Goal: Task Accomplishment & Management: Manage account settings

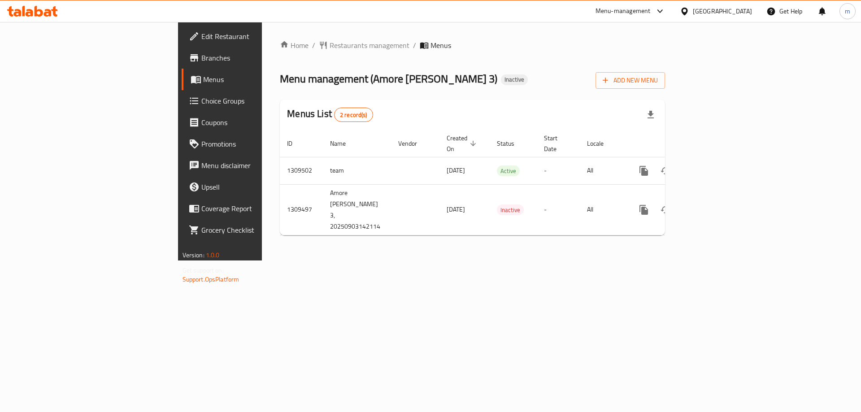
drag, startPoint x: 569, startPoint y: 239, endPoint x: 577, endPoint y: 237, distance: 7.9
click at [569, 241] on div "Home / Restaurants management / Menus Menu management ( Amore Abu Alkass 3 ) In…" at bounding box center [472, 141] width 421 height 238
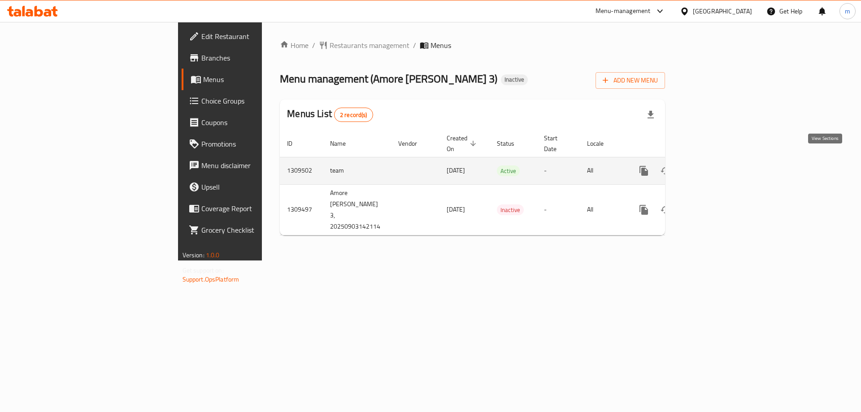
click at [712, 167] on icon "enhanced table" at bounding box center [708, 171] width 8 height 8
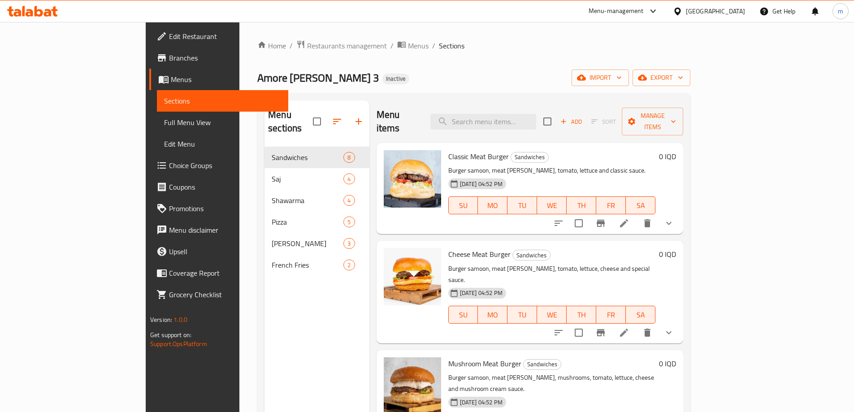
drag, startPoint x: 71, startPoint y: 123, endPoint x: 145, endPoint y: 161, distance: 83.6
click at [164, 122] on span "Full Menu View" at bounding box center [222, 122] width 117 height 11
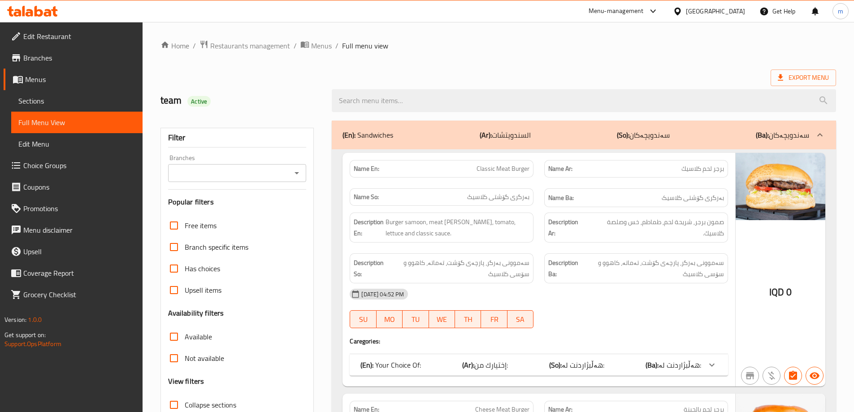
click at [293, 174] on icon "Open" at bounding box center [296, 173] width 11 height 11
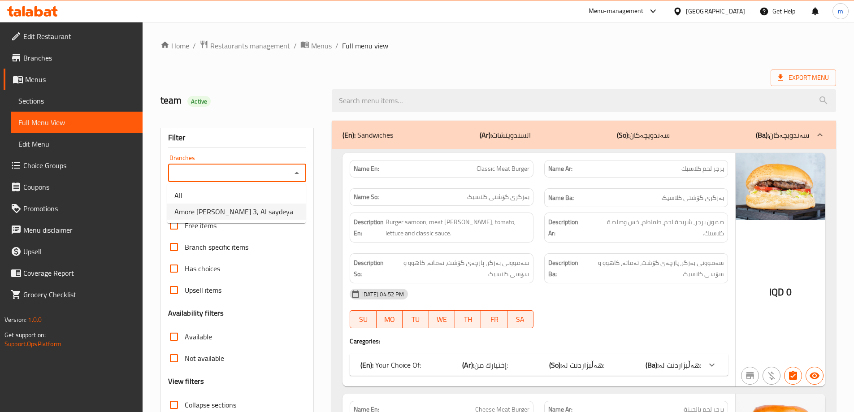
click at [242, 222] on ul "All Amore Abu Alkass 3, Al saydeya" at bounding box center [236, 203] width 139 height 39
click at [241, 216] on span "Amore Abu Alkass 3, Al saydeya" at bounding box center [233, 211] width 119 height 11
type input "Amore Abu Alkass 3, Al saydeya"
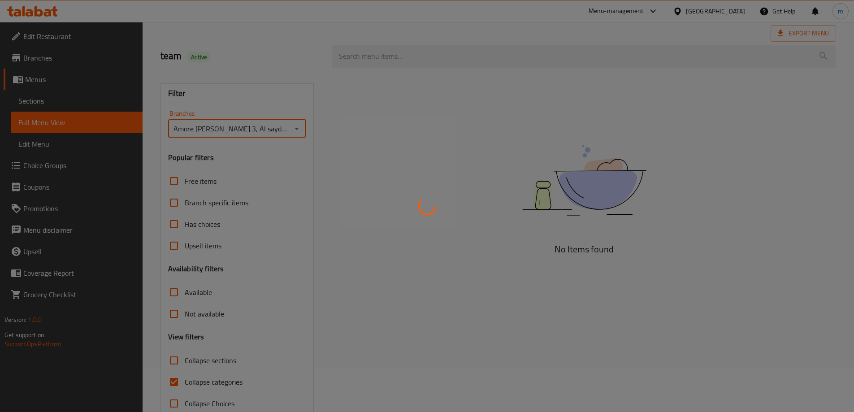
scroll to position [65, 0]
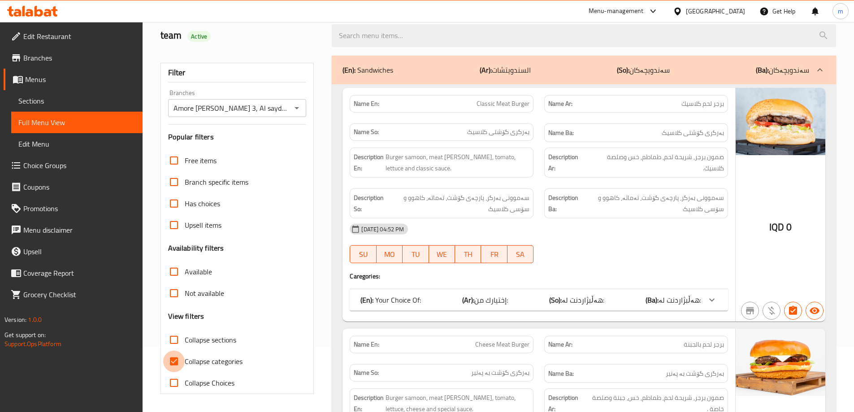
click at [173, 361] on input "Collapse categories" at bounding box center [174, 362] width 22 height 22
checkbox input "false"
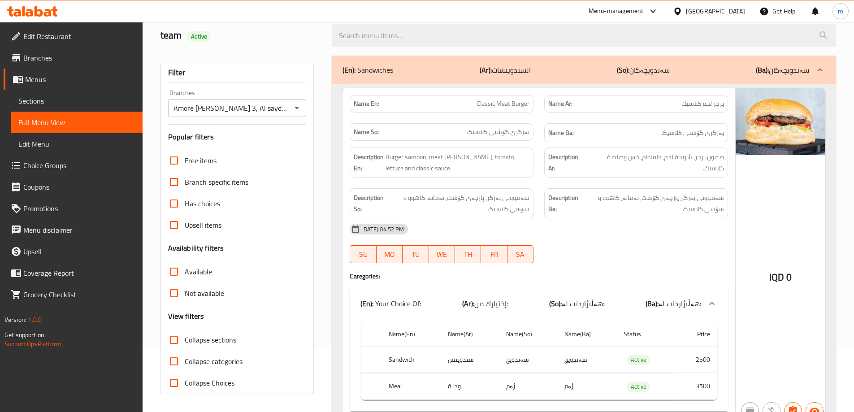
click at [227, 342] on span "Collapse sections" at bounding box center [211, 339] width 52 height 11
click at [185, 342] on input "Collapse sections" at bounding box center [174, 340] width 22 height 22
checkbox input "true"
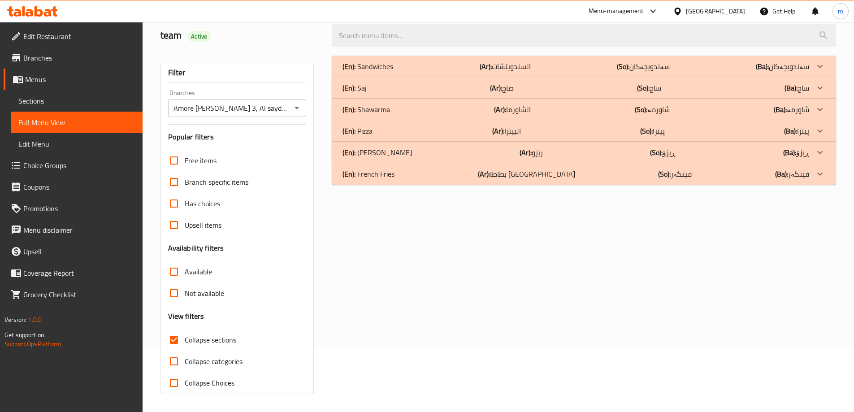
click at [492, 73] on b "(Ar):" at bounding box center [486, 66] width 12 height 13
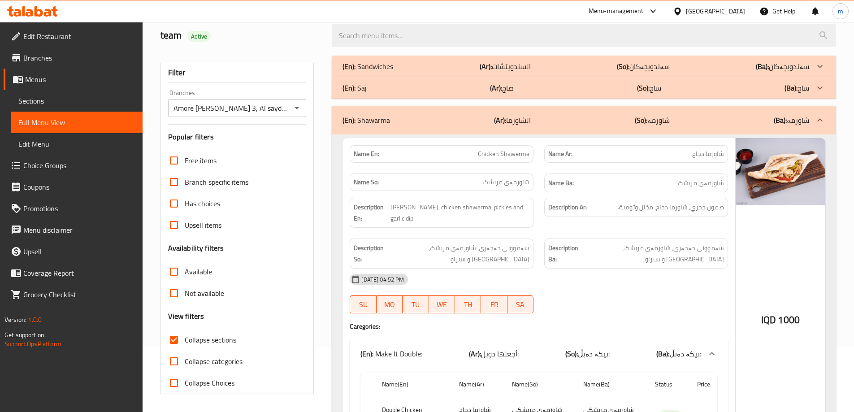
click at [522, 118] on p "(Ar): الشاورما" at bounding box center [512, 120] width 37 height 11
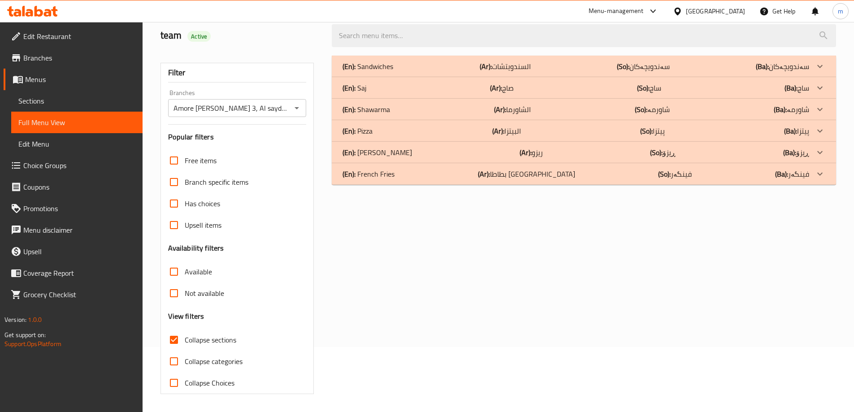
click at [393, 72] on p "(En): French Fries" at bounding box center [367, 66] width 51 height 11
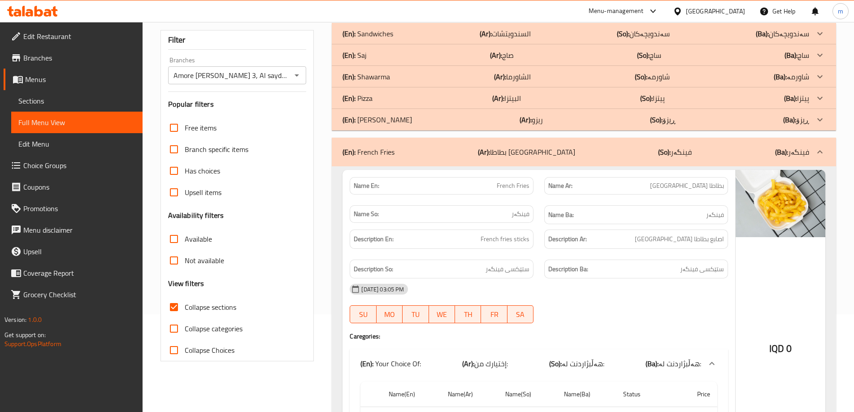
scroll to position [13, 0]
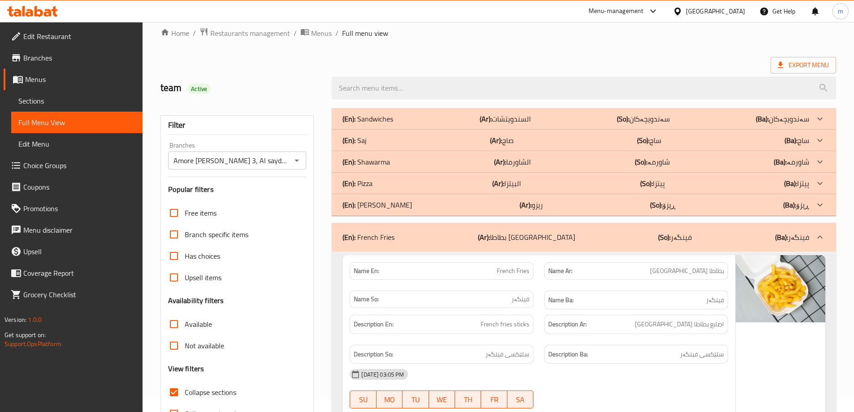
click at [682, 50] on div "Home / Restaurants management / Menus / Full menu view Export Menu team Active …" at bounding box center [497, 397] width 675 height 740
click at [511, 227] on div "(En): French Fries (Ar): بطاطا مقلية (So): فینگەر (Ba): فینگەر" at bounding box center [584, 237] width 504 height 29
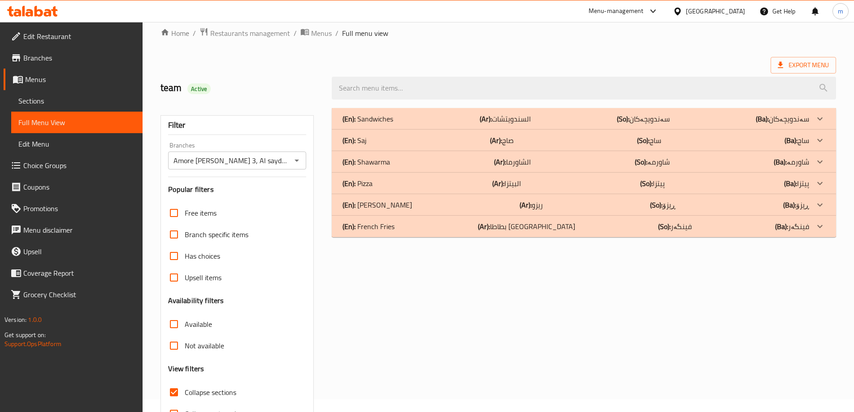
click at [508, 124] on p "(Ar): صاج" at bounding box center [505, 118] width 51 height 11
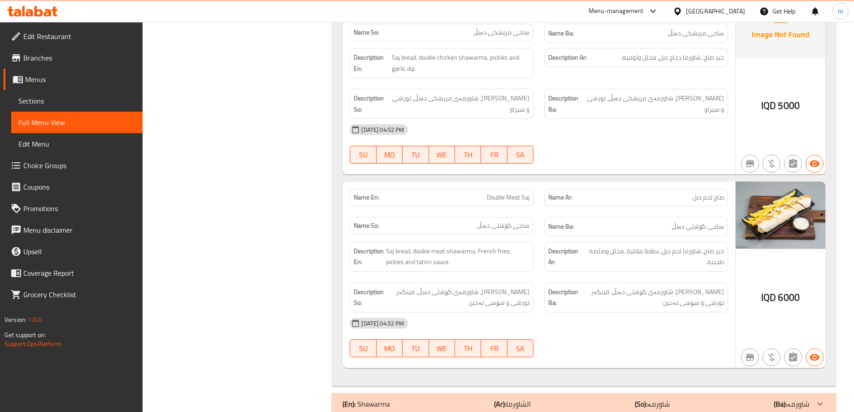
scroll to position [909, 0]
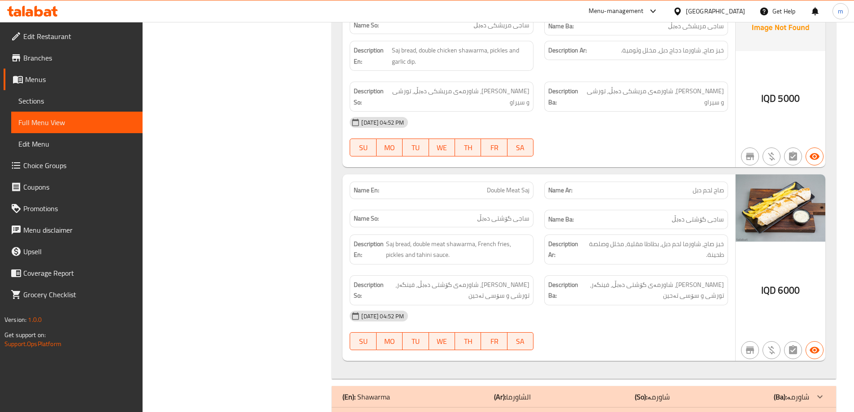
click at [539, 235] on div "Description En: Saj bread, double meat shawarma, French fries, pickles and tahi…" at bounding box center [538, 270] width 389 height 82
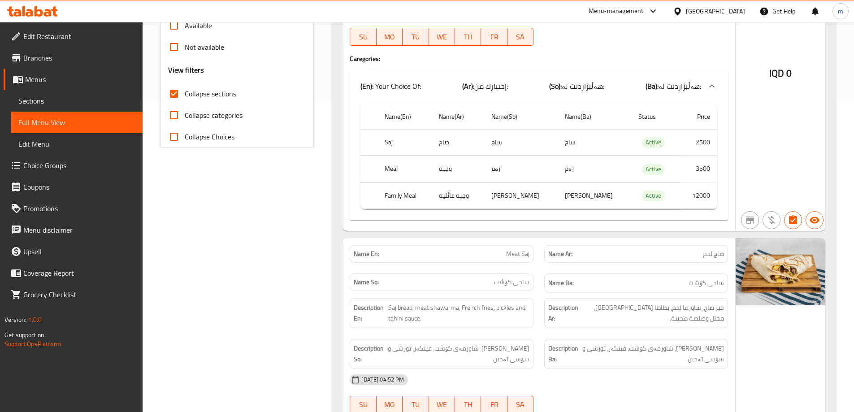
scroll to position [87, 0]
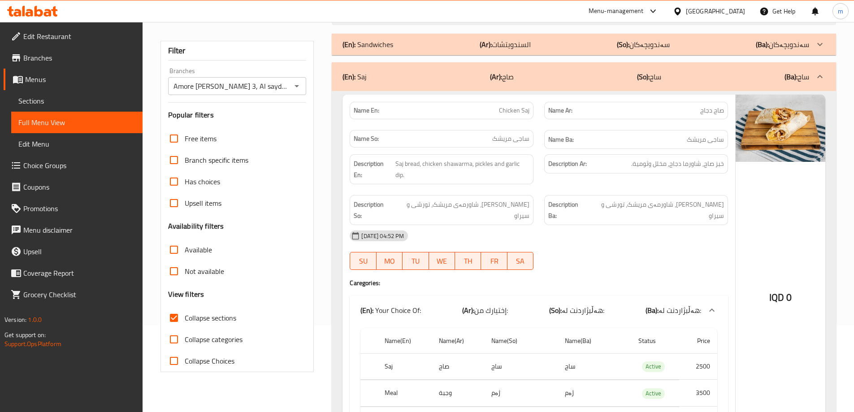
click at [457, 78] on div "(En): Saj (Ar): صاج (So): ساج (Ba): ساج" at bounding box center [575, 76] width 467 height 11
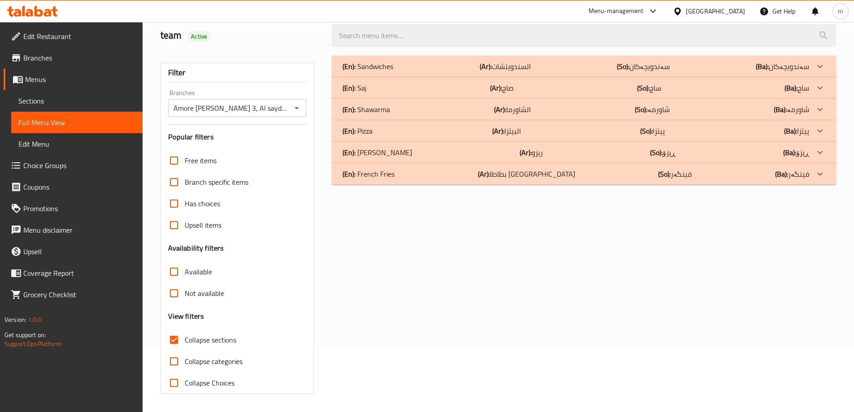
scroll to position [65, 0]
click at [419, 72] on div "(En): Shawarma (Ar): الشاورما (So): شاورمە (Ba): شاورمە" at bounding box center [575, 66] width 467 height 11
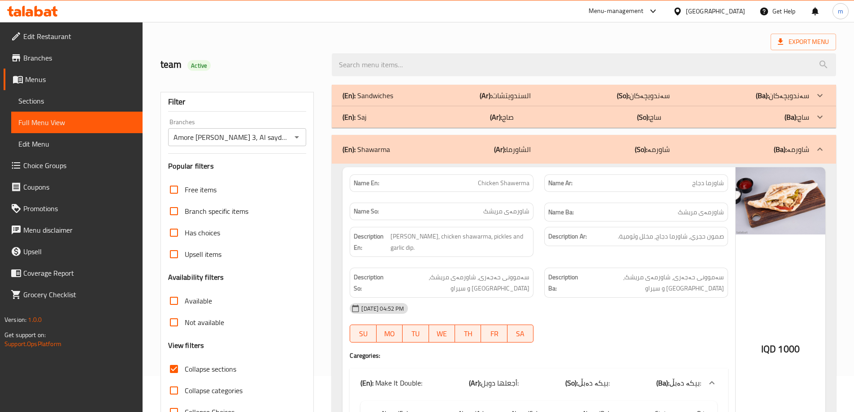
scroll to position [0, 0]
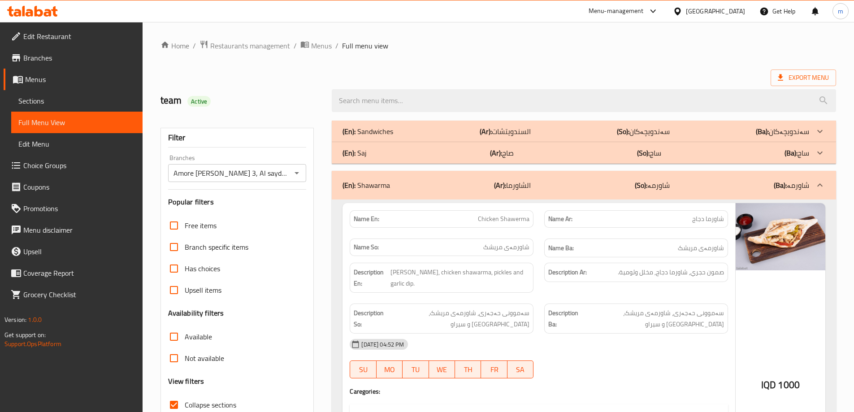
drag, startPoint x: 492, startPoint y: 187, endPoint x: 501, endPoint y: 162, distance: 26.2
click at [492, 187] on div "(En): Shawarma (Ar): الشاورما (So): شاورمە (Ba): شاورمە" at bounding box center [575, 185] width 467 height 11
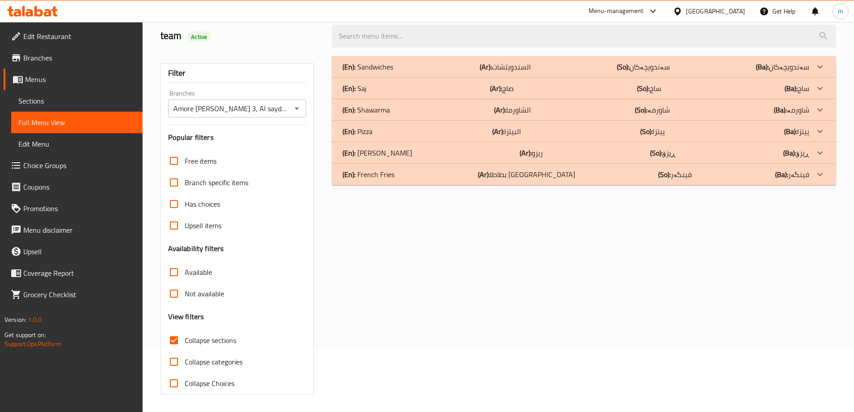
scroll to position [65, 0]
click at [507, 62] on p "(Ar): السندويتشات" at bounding box center [505, 66] width 51 height 11
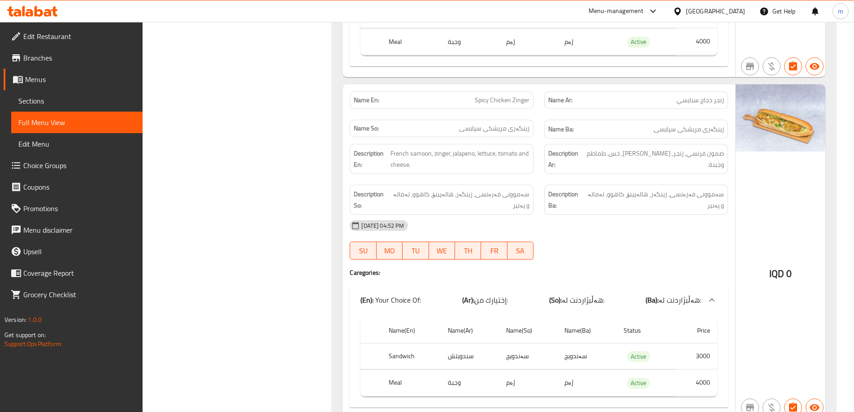
scroll to position [2530, 0]
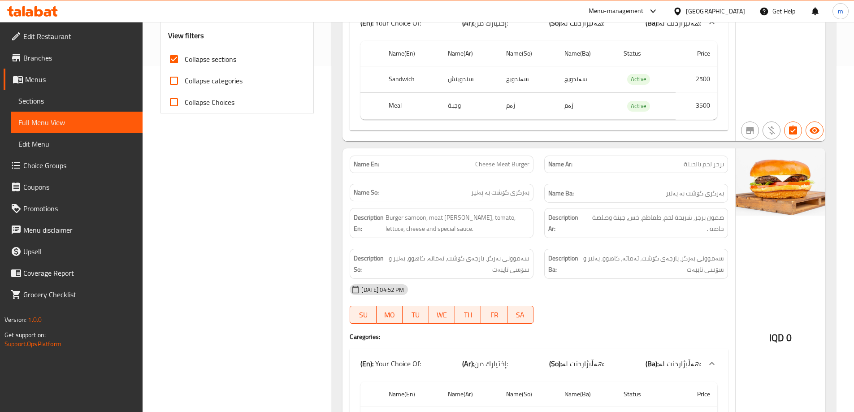
scroll to position [65, 0]
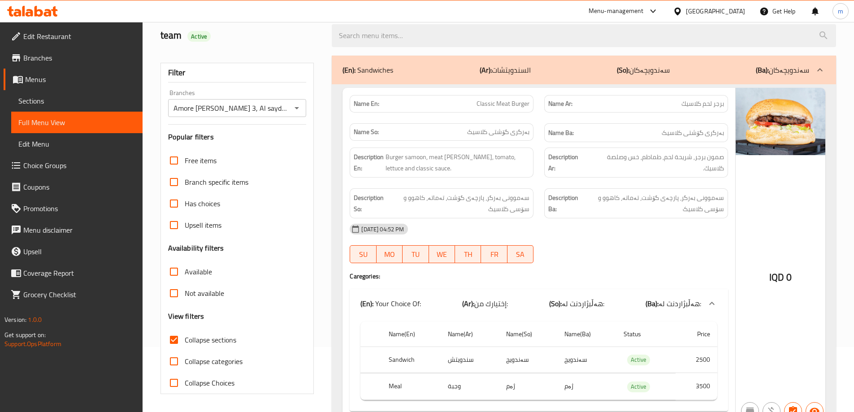
click at [412, 64] on div "(En): Sandwiches (Ar): السندويتشات (So): سەندویچەکان (Ba): سەندویچەکان" at bounding box center [584, 70] width 504 height 29
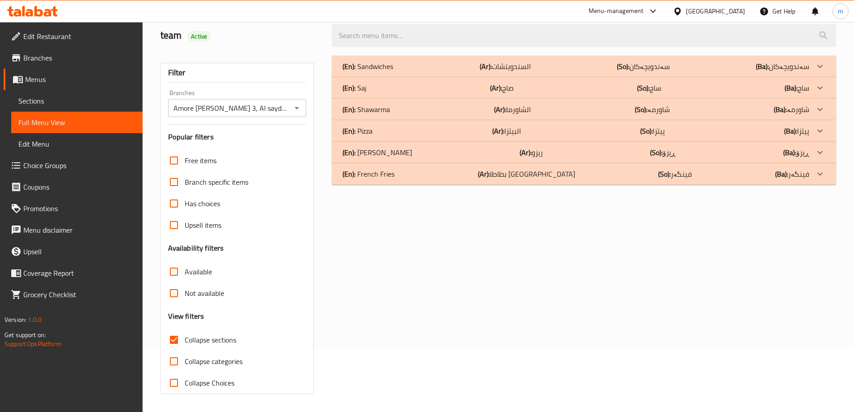
click at [381, 72] on div "(En): Pizza (Ar): البيتزا (So): پیتزا (Ba): پیتزا" at bounding box center [575, 66] width 467 height 11
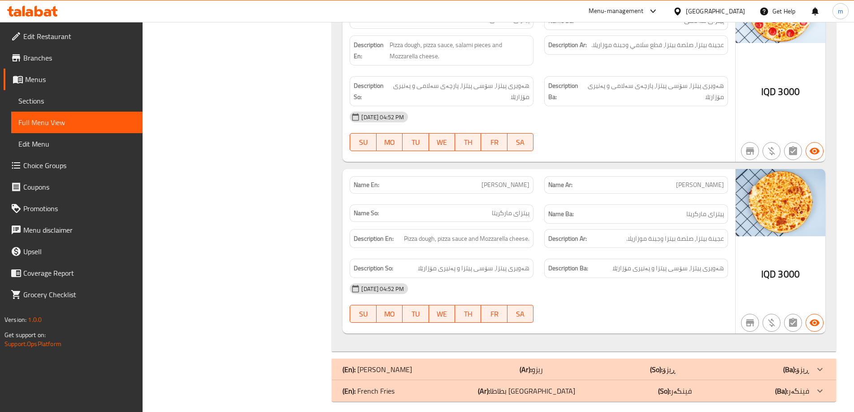
scroll to position [1132, 0]
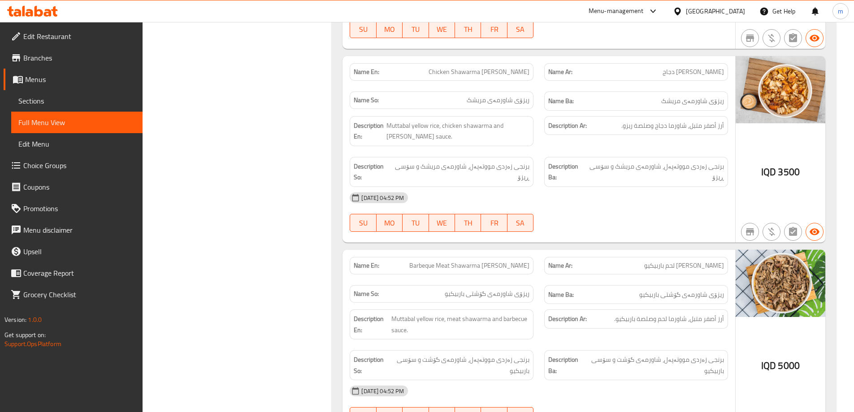
scroll to position [1729, 0]
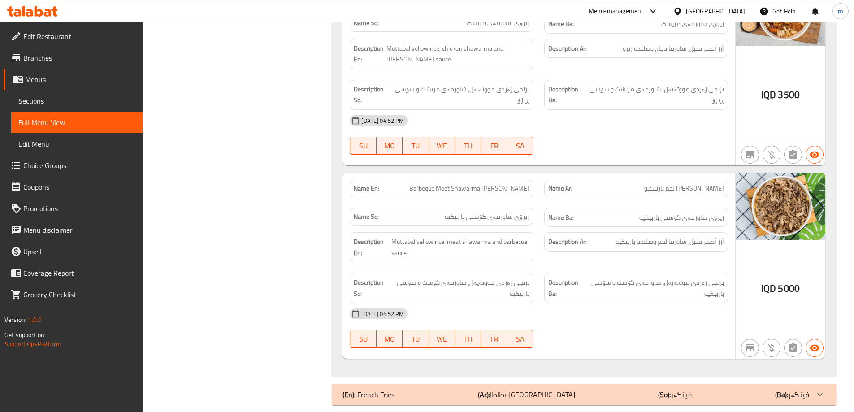
copy span "Barbeque Meat Shawarma Rizo"
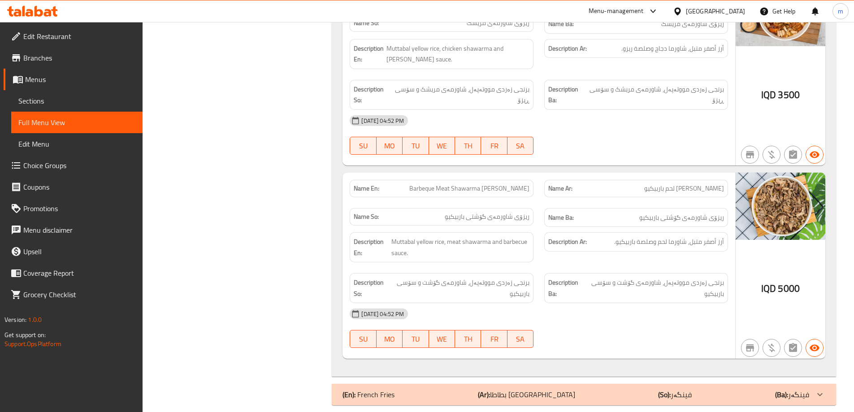
drag, startPoint x: 204, startPoint y: 55, endPoint x: 130, endPoint y: 75, distance: 77.1
click at [52, 98] on span "Sections" at bounding box center [76, 100] width 117 height 11
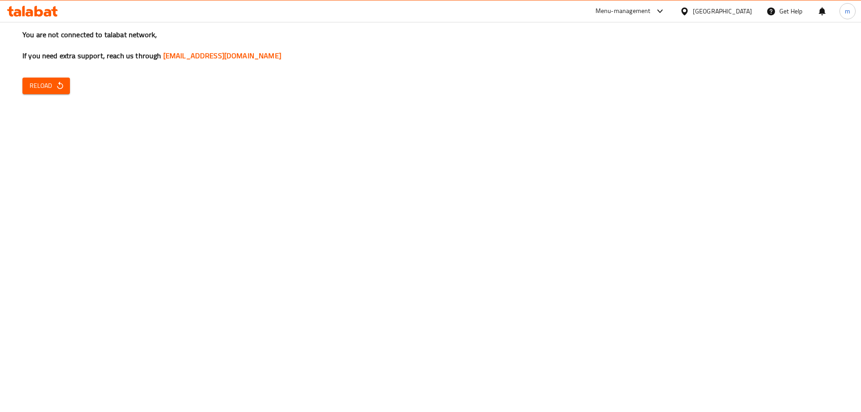
click at [60, 97] on div "You are not connected to talabat network, If you need extra support, reach us t…" at bounding box center [430, 206] width 861 height 412
click at [60, 92] on button "Reload" at bounding box center [46, 86] width 48 height 17
click at [32, 83] on span "Reload" at bounding box center [46, 85] width 33 height 11
click at [43, 86] on span "Reload" at bounding box center [46, 85] width 33 height 11
click at [53, 91] on span "Reload" at bounding box center [46, 85] width 33 height 11
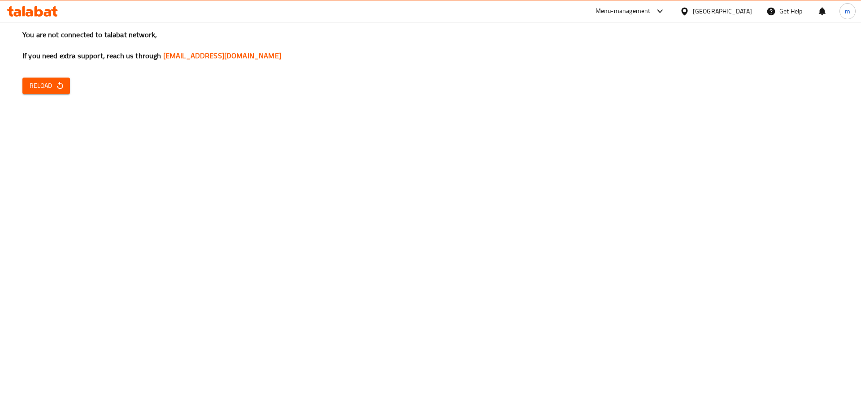
click at [62, 80] on span "Reload" at bounding box center [46, 85] width 33 height 11
click at [533, 239] on div "You are not connected to talabat network, If you need extra support, reach us t…" at bounding box center [430, 206] width 861 height 412
click at [41, 81] on span "Reload" at bounding box center [46, 85] width 33 height 11
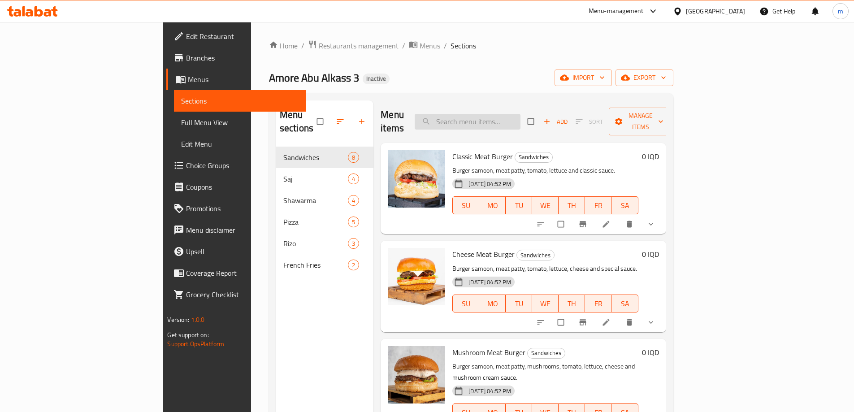
click at [512, 120] on input "search" at bounding box center [468, 122] width 106 height 16
paste input "Barbeque Meat Shawarma Rizo"
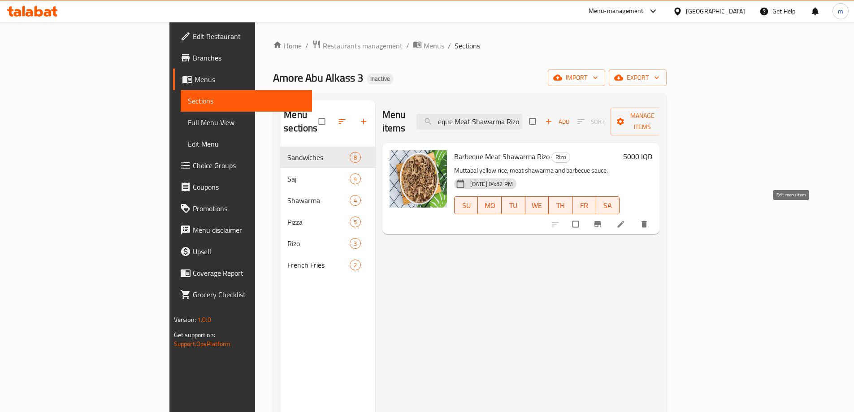
type input "Barbeque Meat Shawarma Rizo"
click at [625, 220] on icon at bounding box center [620, 224] width 9 height 9
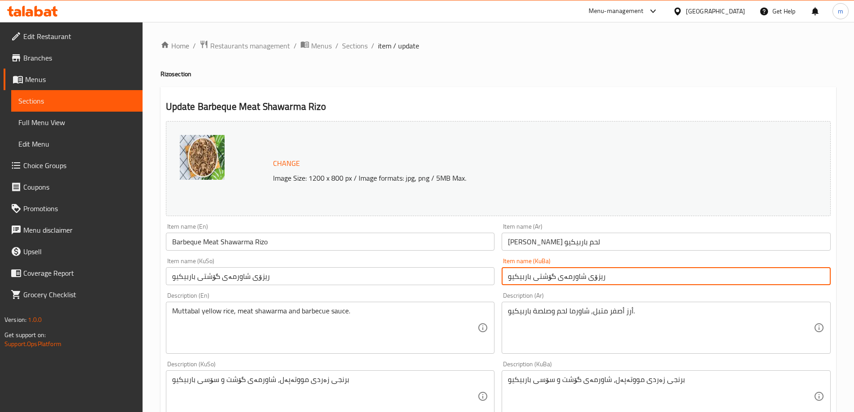
click at [631, 283] on input "ریزۆی شاورمەی گۆشتی باربیکیو" at bounding box center [666, 276] width 329 height 18
click at [532, 276] on input "ریزۆی شاورمەی گۆشتی باربیکیو" at bounding box center [666, 276] width 329 height 18
click at [549, 279] on input "ریزۆی شاورمەی گۆشتی بە باربیکیو" at bounding box center [666, 276] width 329 height 18
click at [550, 279] on input "ریزۆی شاورمەی گۆشتی بە باربیکیو" at bounding box center [666, 276] width 329 height 18
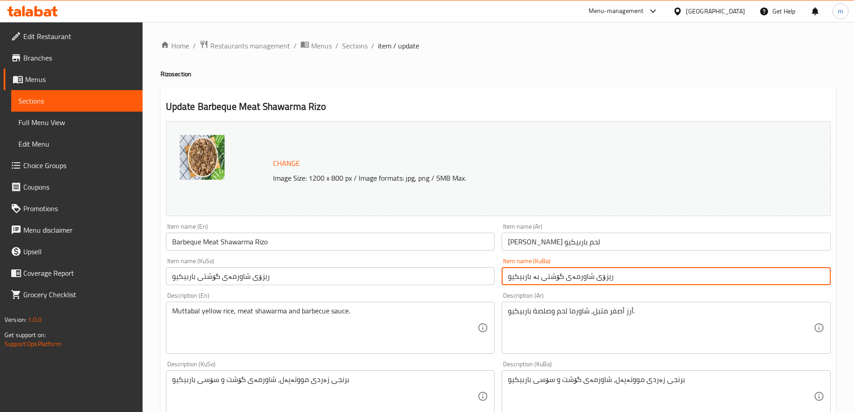
type input "ریزۆی شاورمەی گۆشتی بە باربیکیو"
click at [450, 274] on input "ریزۆی شاورمەی گۆشتی باربیکیو" at bounding box center [330, 276] width 329 height 18
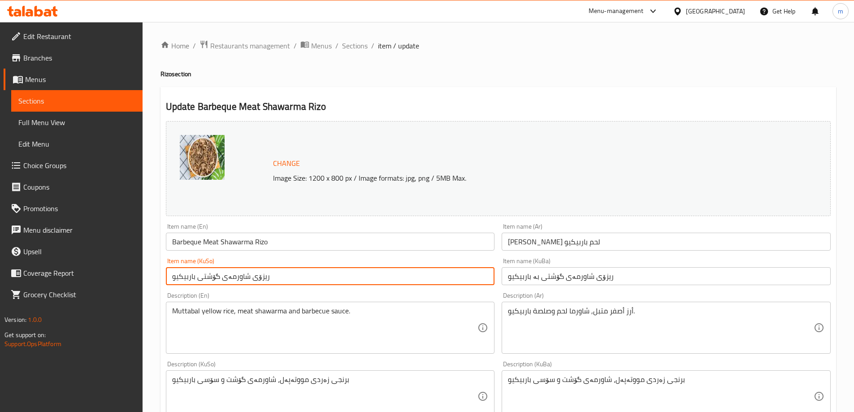
click at [450, 274] on input "ریزۆی شاورمەی گۆشتی باربیکیو" at bounding box center [330, 276] width 329 height 18
paste input "ە ب"
type input "ریزۆی شاورمەی گۆشتی بە باربیکیو"
click at [275, 242] on input "Barbeque Meat Shawarma Rizo" at bounding box center [330, 242] width 329 height 18
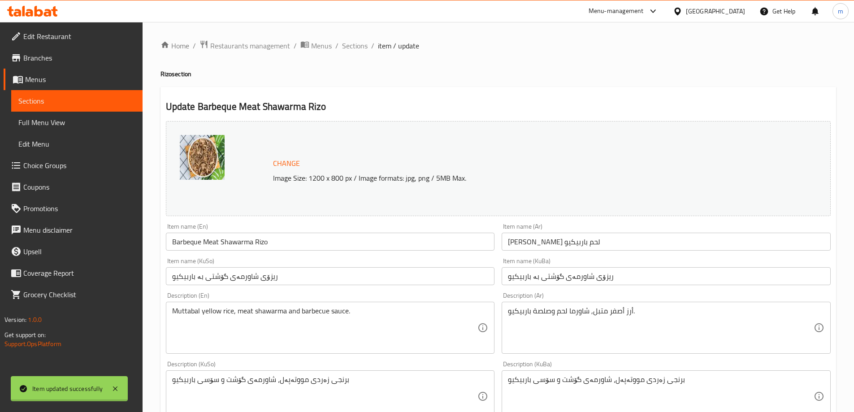
click at [56, 125] on div at bounding box center [427, 206] width 854 height 412
click at [56, 125] on span "Full Menu View" at bounding box center [76, 122] width 117 height 11
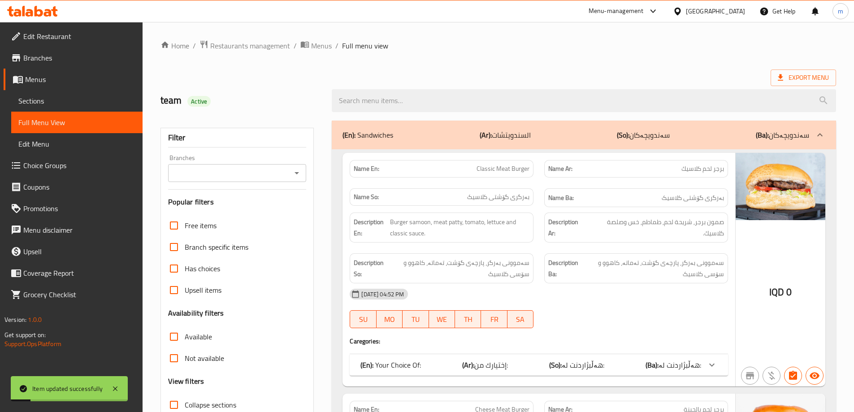
click at [295, 169] on icon "Open" at bounding box center [296, 173] width 11 height 11
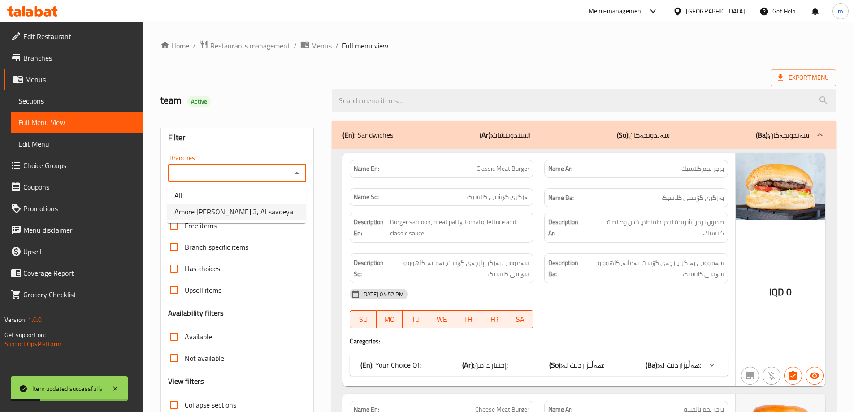
click at [242, 206] on span "Amore Abu Alkass 3, Al saydeya" at bounding box center [233, 211] width 119 height 11
type input "Amore Abu Alkass 3, Al saydeya"
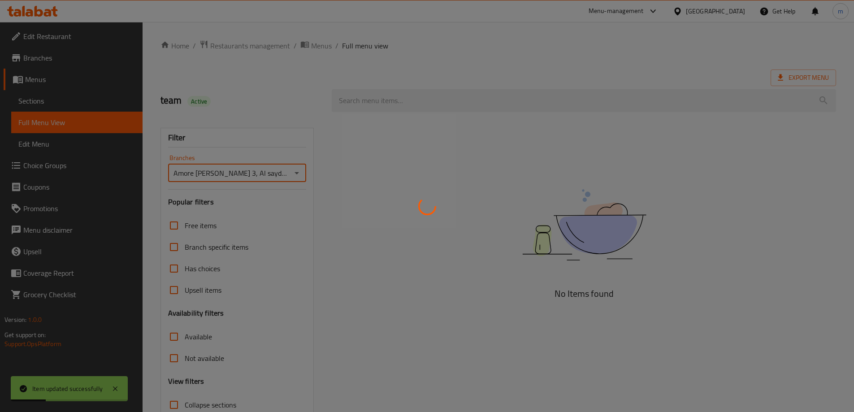
scroll to position [65, 0]
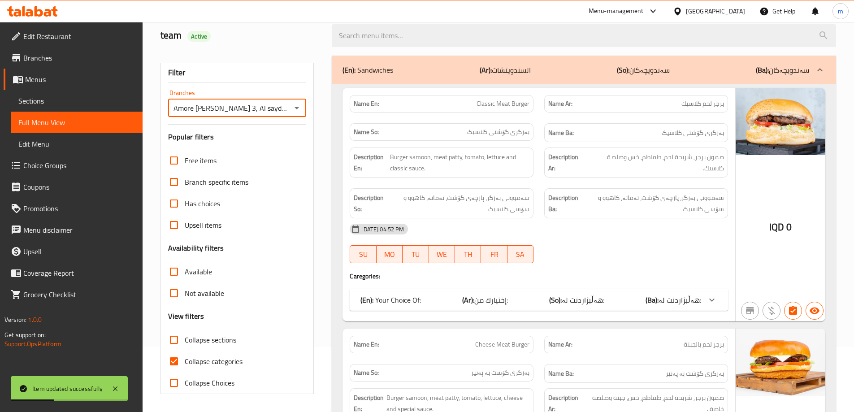
click at [178, 363] on input "Collapse categories" at bounding box center [174, 362] width 22 height 22
checkbox input "false"
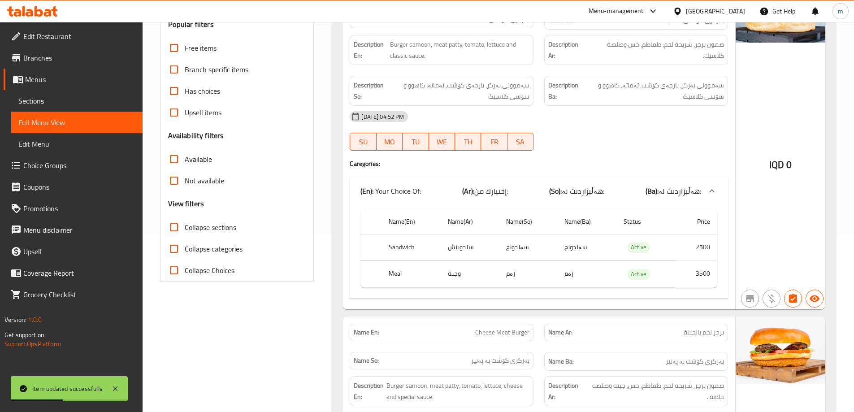
scroll to position [289, 0]
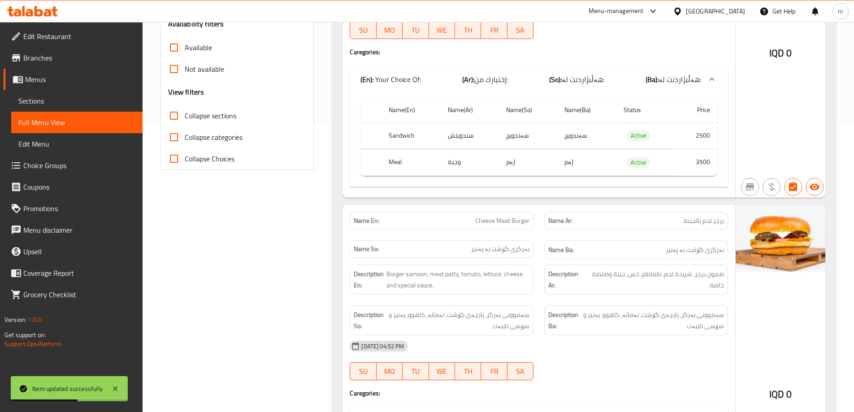
click at [209, 116] on span "Collapse sections" at bounding box center [211, 115] width 52 height 11
click at [185, 116] on input "Collapse sections" at bounding box center [174, 116] width 22 height 22
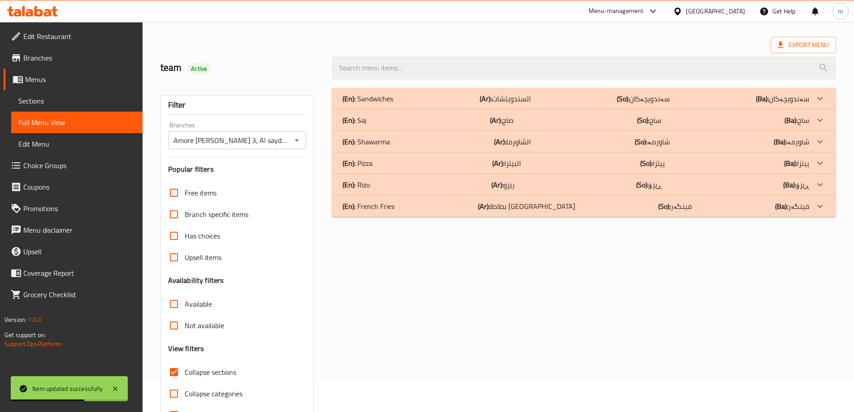
scroll to position [0, 0]
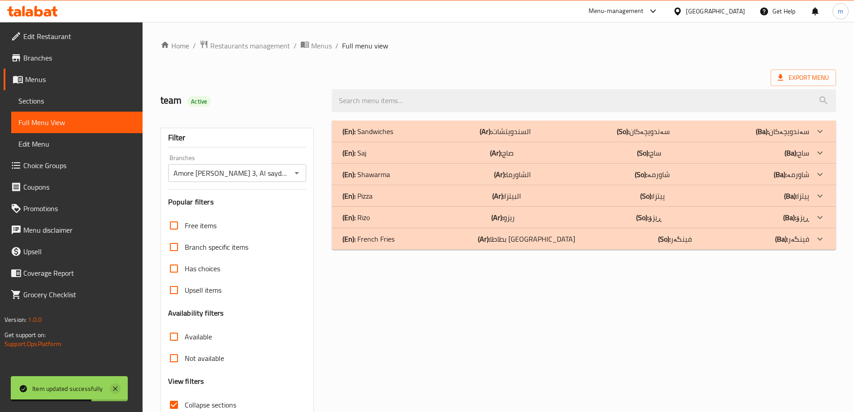
click at [116, 389] on icon at bounding box center [115, 388] width 4 height 4
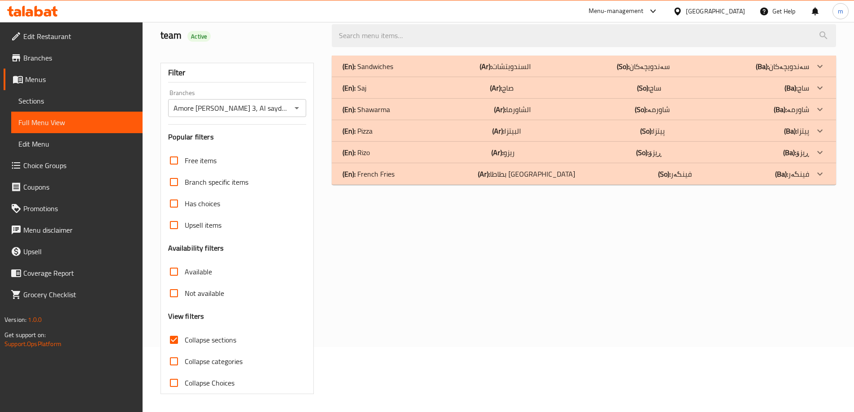
click at [216, 339] on span "Collapse sections" at bounding box center [211, 339] width 52 height 11
click at [185, 339] on input "Collapse sections" at bounding box center [174, 340] width 22 height 22
checkbox input "false"
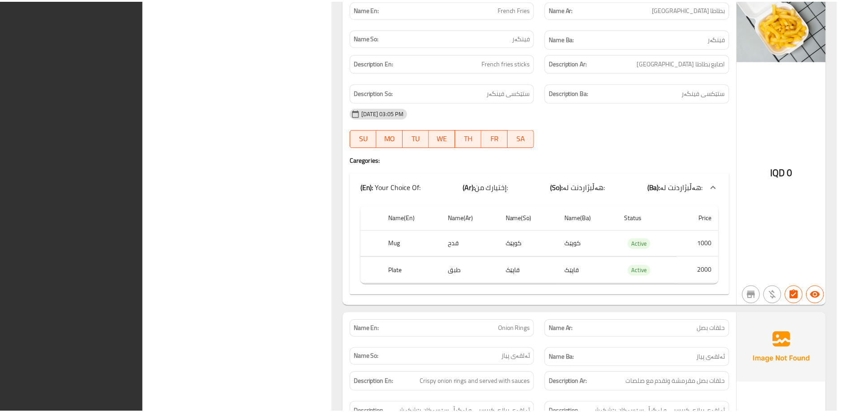
scroll to position [7149, 0]
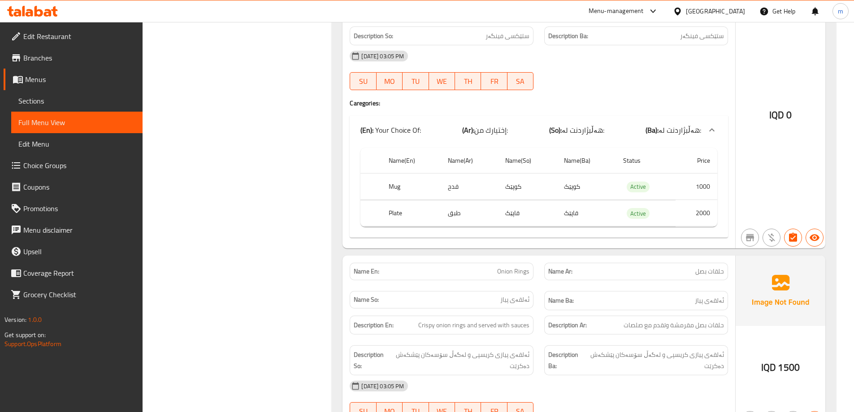
click at [52, 10] on icon at bounding box center [54, 11] width 6 height 10
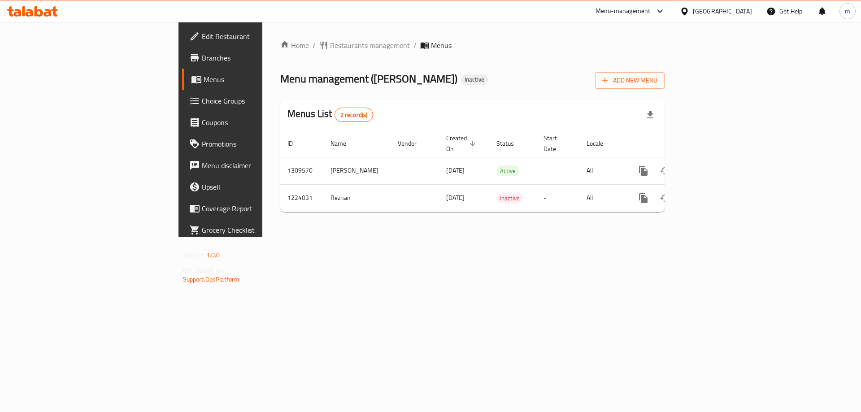
drag, startPoint x: 654, startPoint y: 287, endPoint x: 642, endPoint y: 271, distance: 20.0
click at [653, 237] on div "Home / Restaurants management / Menus Menu management ( [PERSON_NAME] ) Inactiv…" at bounding box center [472, 129] width 420 height 215
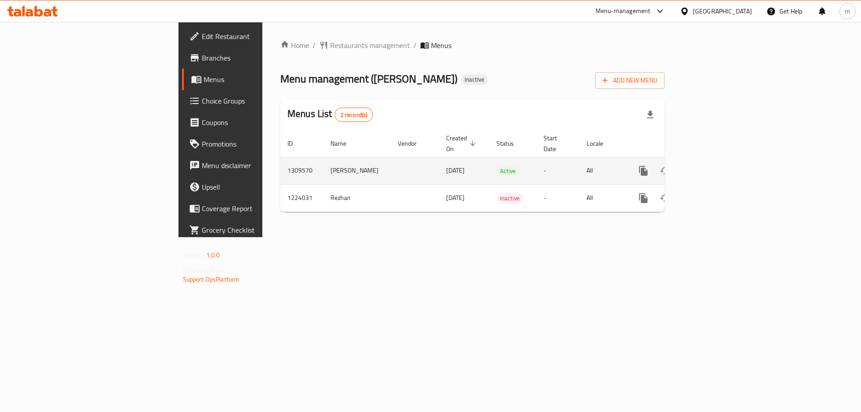
click at [713, 165] on icon "enhanced table" at bounding box center [707, 170] width 11 height 11
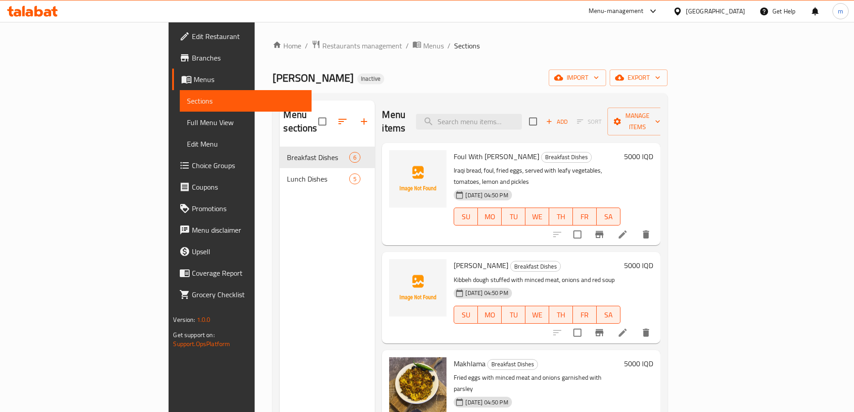
click at [187, 126] on span "Full Menu View" at bounding box center [245, 122] width 117 height 11
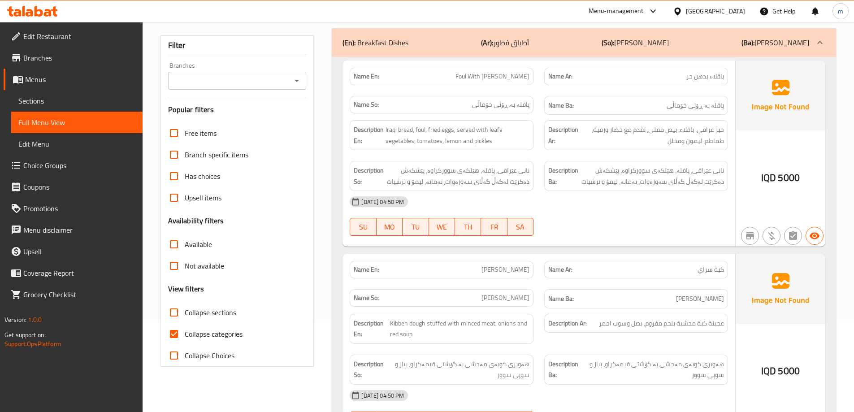
scroll to position [75, 0]
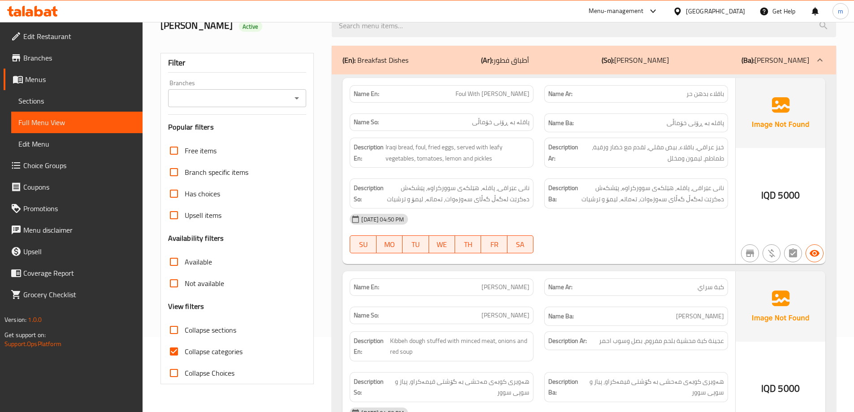
click at [296, 96] on icon "Open" at bounding box center [296, 98] width 11 height 11
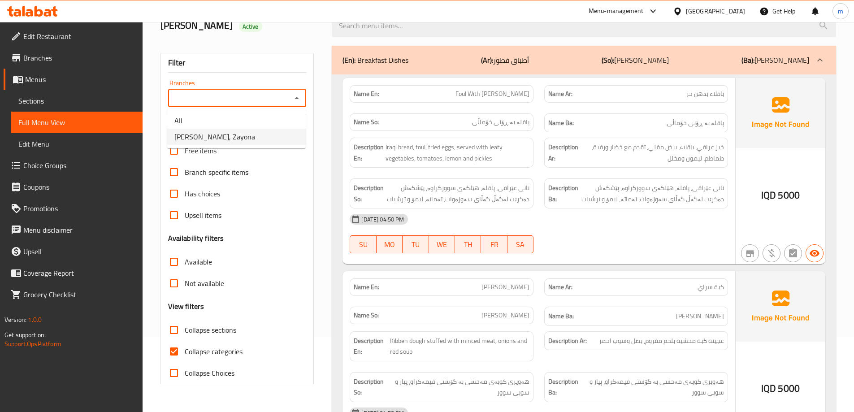
click at [263, 132] on li "Abu Amani, Zayona" at bounding box center [236, 137] width 139 height 16
type input "Abu Amani, Zayona"
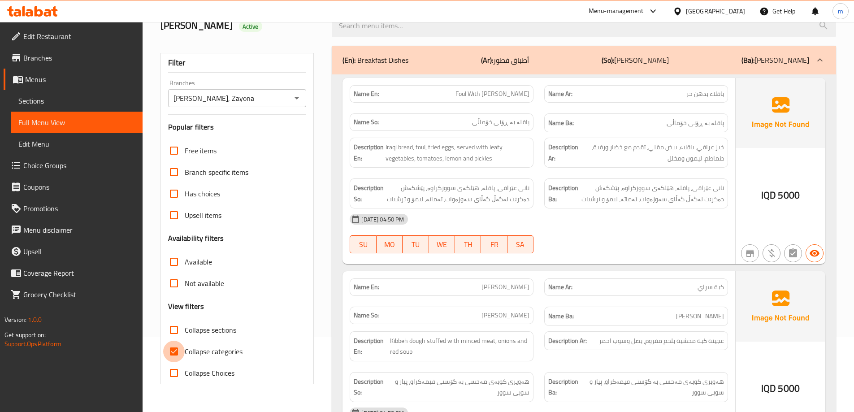
click at [175, 349] on input "Collapse categories" at bounding box center [174, 352] width 22 height 22
checkbox input "false"
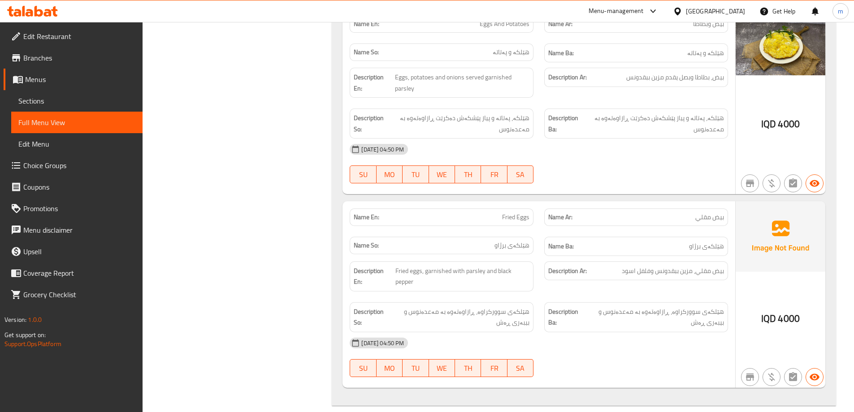
scroll to position [1046, 0]
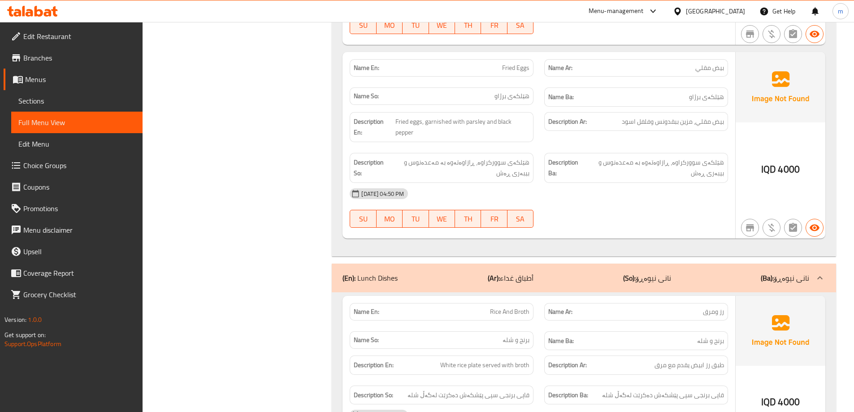
click at [508, 66] on span "Fried Eggs" at bounding box center [515, 67] width 27 height 9
copy span "Fried"
click at [524, 63] on span "Fried Eggs" at bounding box center [515, 67] width 27 height 9
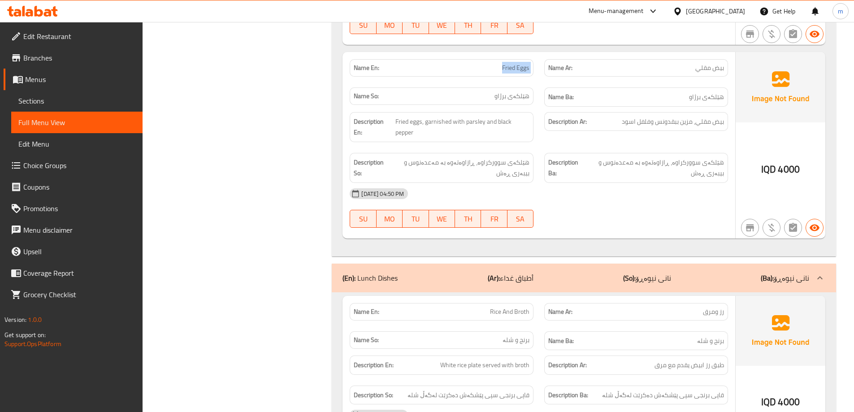
click at [524, 63] on span "Fried Eggs" at bounding box center [515, 67] width 27 height 9
copy span "Fried Eggs"
click at [41, 100] on span "Sections" at bounding box center [76, 100] width 117 height 11
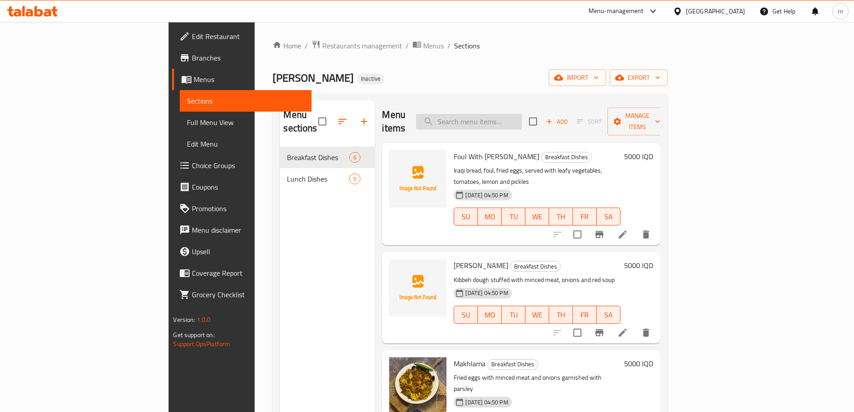
paste input "Fried Eggs"
click at [516, 115] on input "search" at bounding box center [469, 122] width 106 height 16
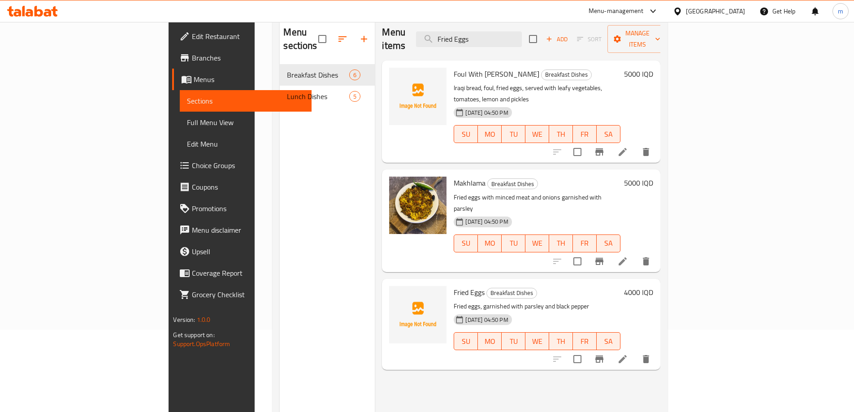
scroll to position [126, 0]
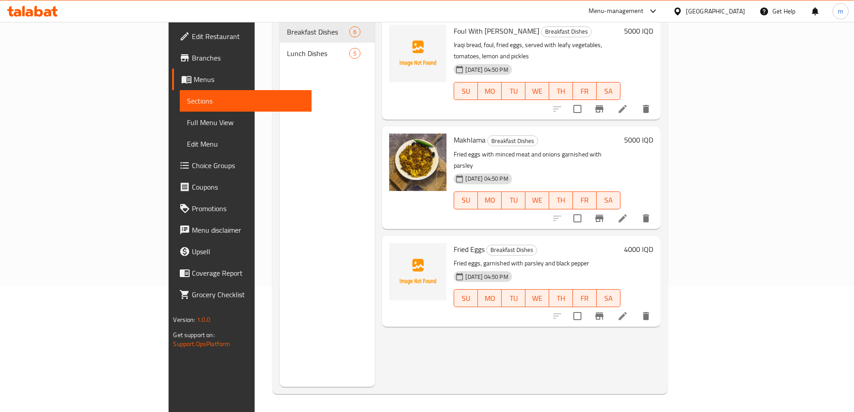
type input "Fried Eggs"
click at [628, 311] on icon at bounding box center [622, 316] width 11 height 11
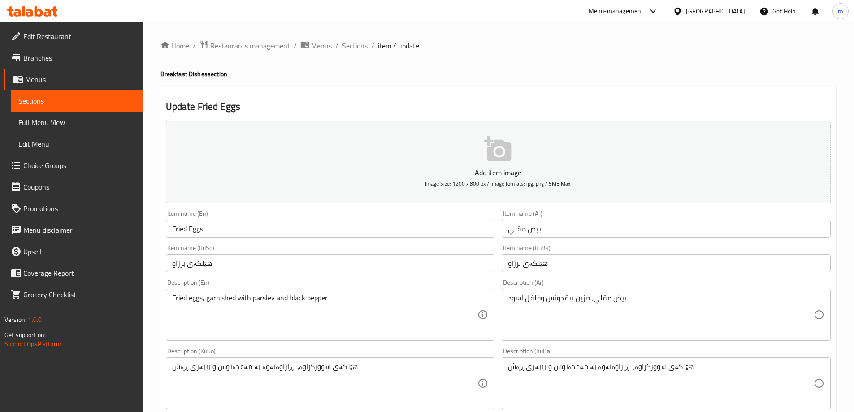
click at [519, 264] on input "هێلکەی برژاو" at bounding box center [666, 263] width 329 height 18
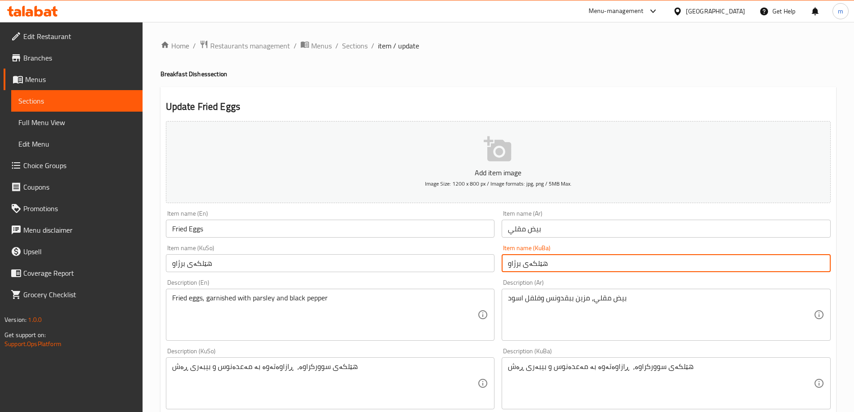
click at [519, 264] on input "هێلکەی برژاو" at bounding box center [666, 263] width 329 height 18
paste input "وورکراوە"
click at [518, 264] on input "هێلکەی سوورکراوە" at bounding box center [666, 263] width 329 height 18
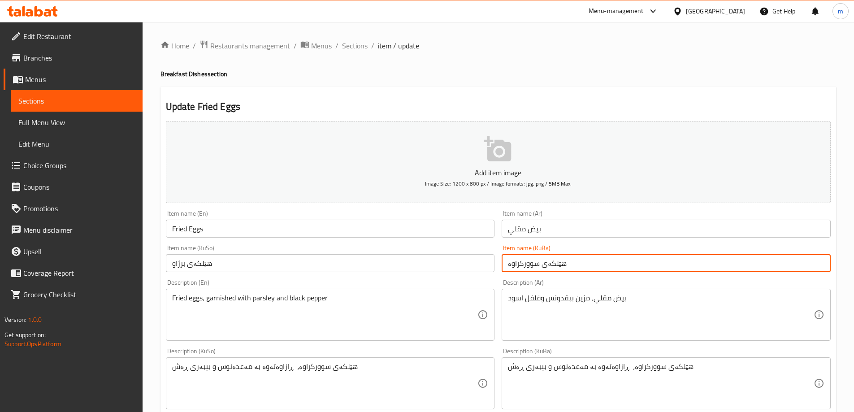
type input "هێلکەی سوورکراوە"
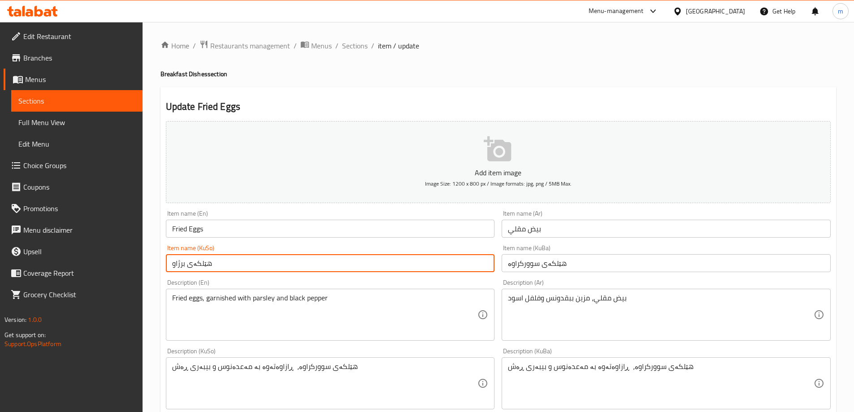
click at [461, 264] on input "هێلکەی برژاو" at bounding box center [330, 263] width 329 height 18
paste input "هێلکەی سوورکراوە"
click at [461, 264] on input "هێلکەی برژاوهێلکەی سوورکراوە" at bounding box center [330, 263] width 329 height 18
paste input "text"
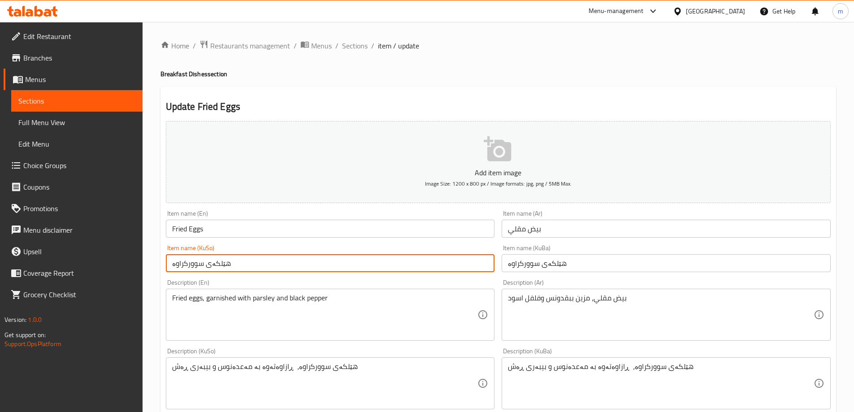
type input "هێلکەی سوورکراوە"
click at [211, 228] on input "Fried Eggs" at bounding box center [330, 229] width 329 height 18
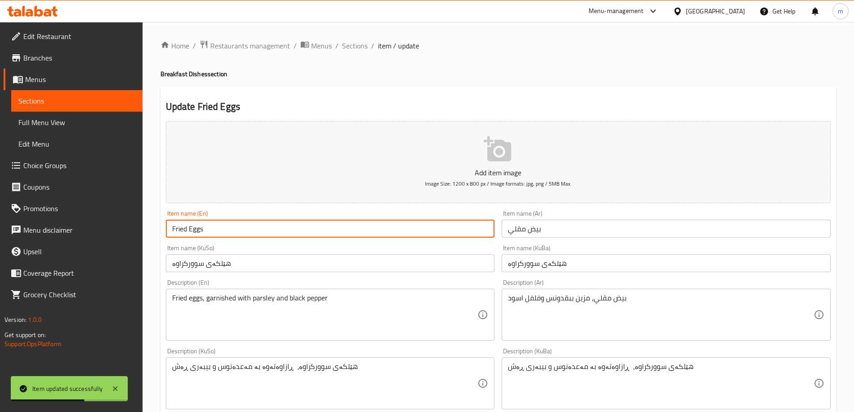
click at [211, 228] on input "Fried Eggs" at bounding box center [330, 229] width 329 height 18
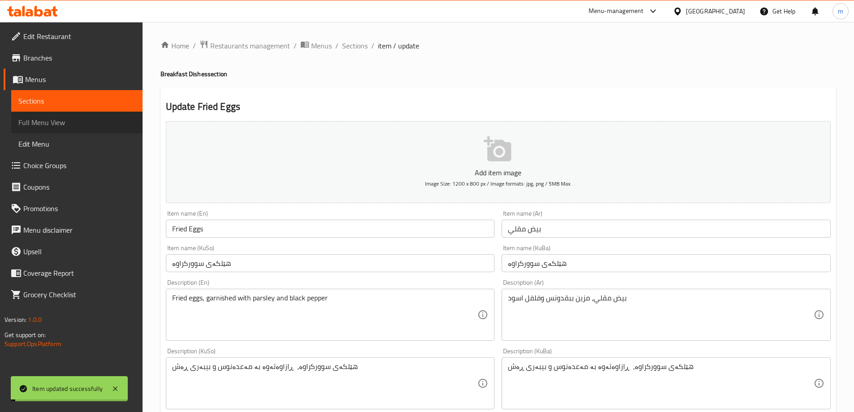
click at [44, 120] on span "Full Menu View" at bounding box center [76, 122] width 117 height 11
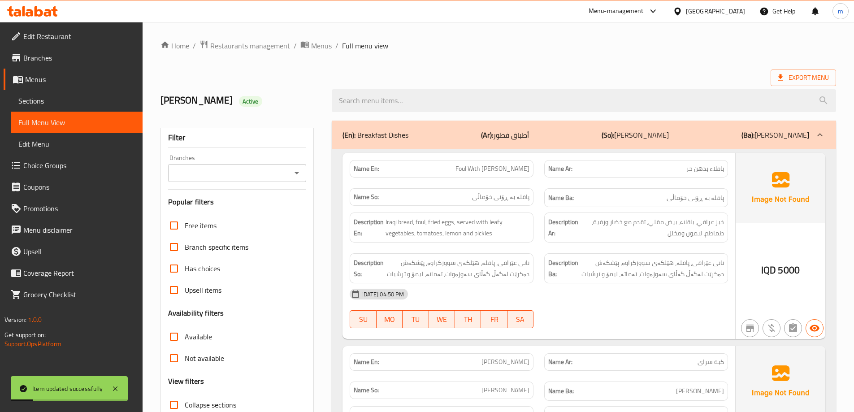
click at [293, 173] on icon "Open" at bounding box center [296, 173] width 11 height 11
drag, startPoint x: 271, startPoint y: 203, endPoint x: 271, endPoint y: 211, distance: 7.6
click at [271, 208] on ul "All Abu Amani, Zayona" at bounding box center [236, 203] width 139 height 39
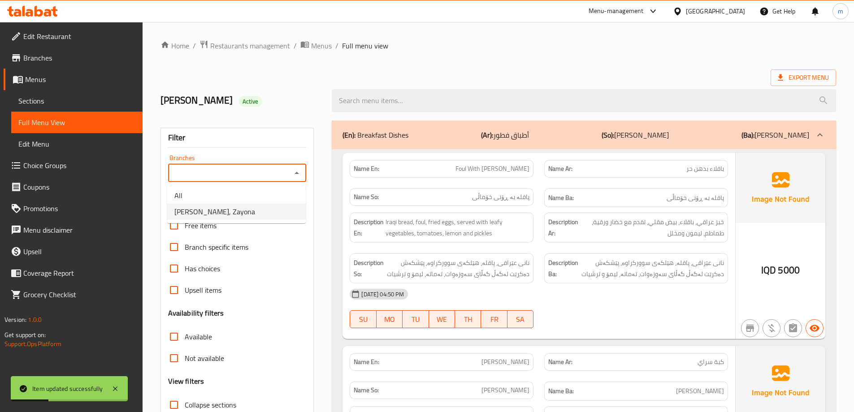
click at [274, 215] on li "Abu Amani, Zayona" at bounding box center [236, 212] width 139 height 16
type input "Abu Amani, Zayona"
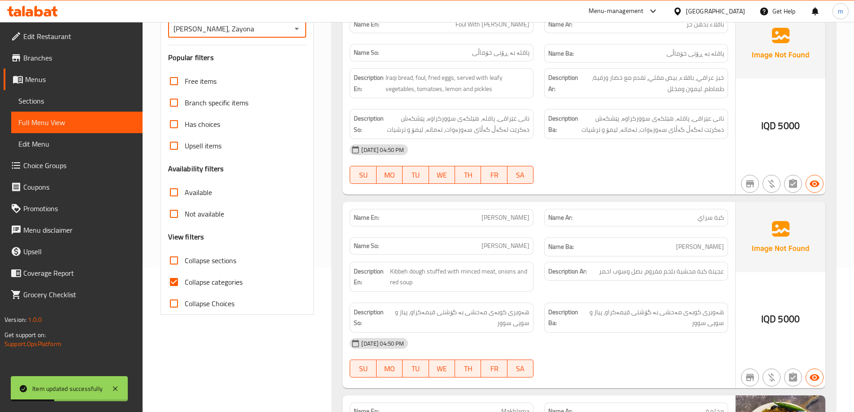
scroll to position [299, 0]
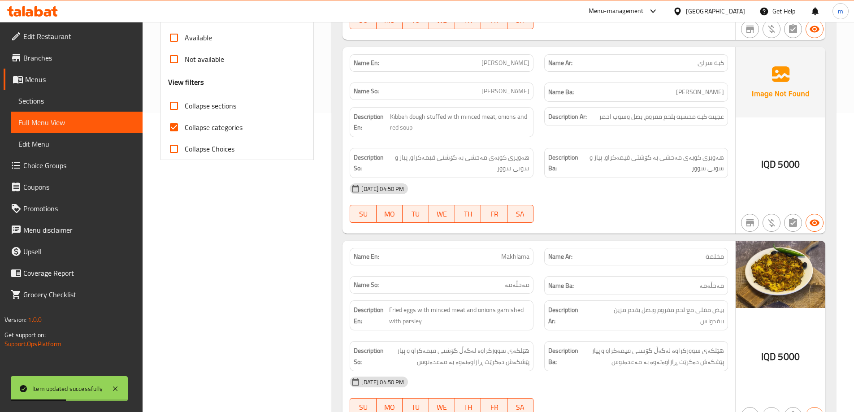
click at [212, 123] on span "Collapse categories" at bounding box center [214, 127] width 58 height 11
click at [185, 123] on input "Collapse categories" at bounding box center [174, 128] width 22 height 22
checkbox input "false"
click at [216, 104] on span "Collapse sections" at bounding box center [211, 105] width 52 height 11
click at [185, 104] on input "Collapse sections" at bounding box center [174, 106] width 22 height 22
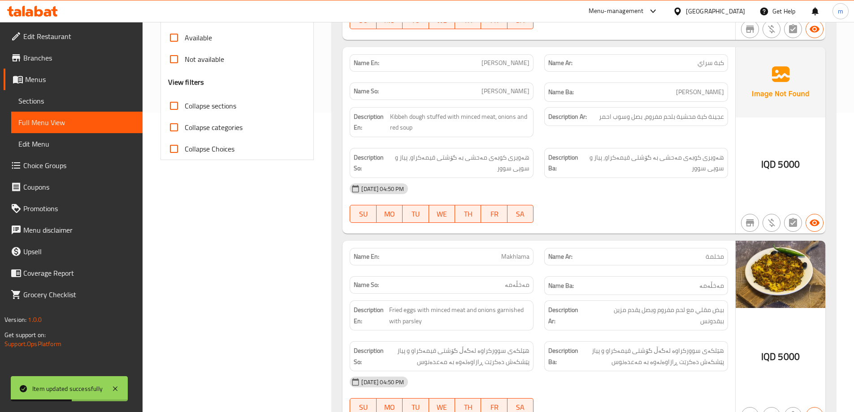
checkbox input "true"
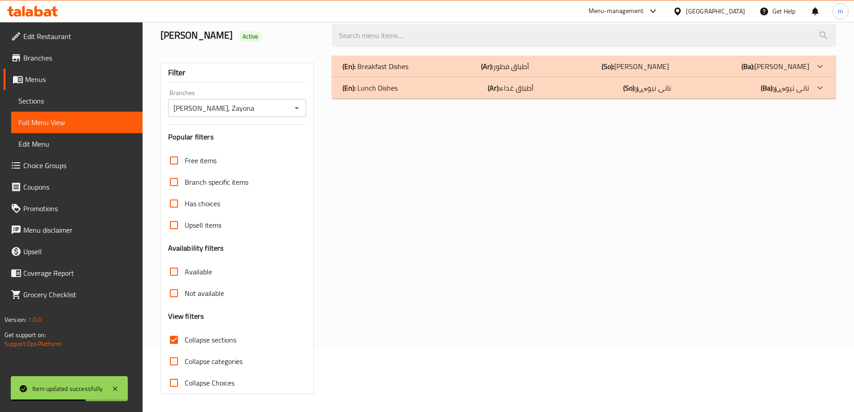
scroll to position [0, 0]
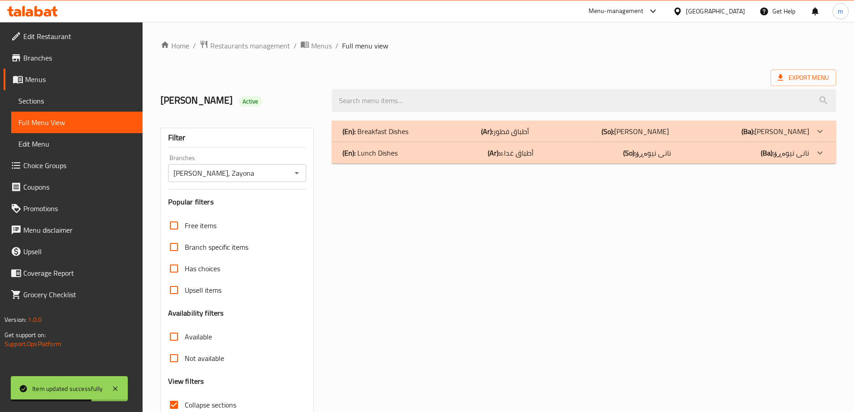
click at [437, 131] on div "(En): Breakfast Dishes (Ar): أطباق فطور (So): ژەمی نانی بەیانی (Ba): ژەمی نانی …" at bounding box center [575, 131] width 467 height 11
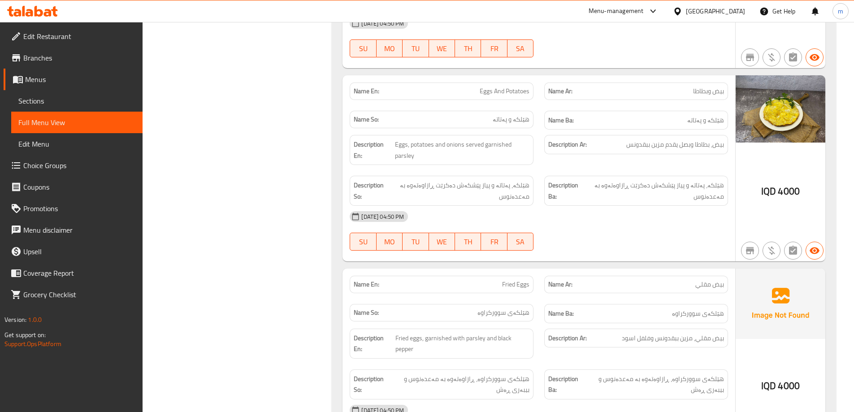
scroll to position [937, 0]
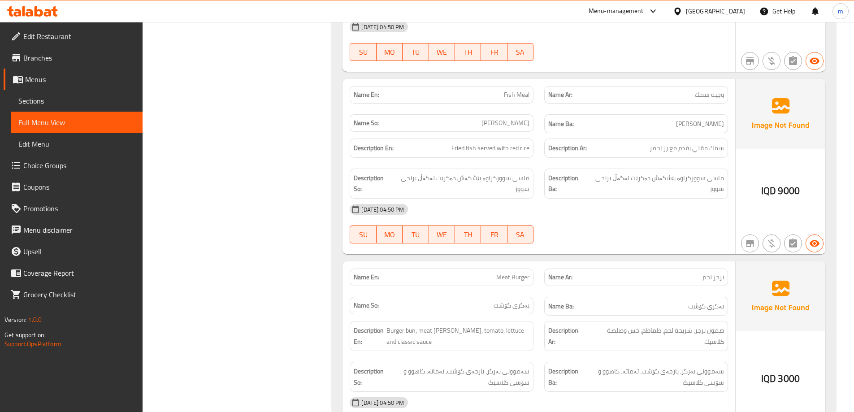
scroll to position [1684, 0]
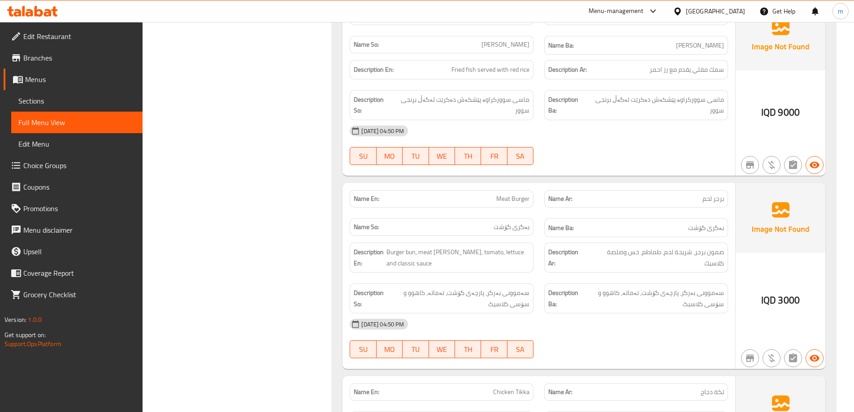
copy span "Meat Burger"
click at [59, 101] on span "Sections" at bounding box center [76, 100] width 117 height 11
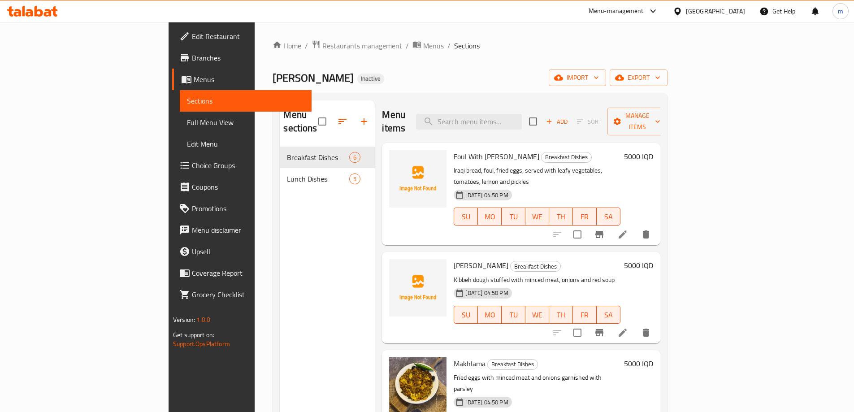
click at [536, 100] on div "Menu items Add Sort Manage items" at bounding box center [521, 121] width 278 height 43
click at [522, 114] on input "search" at bounding box center [469, 122] width 106 height 16
paste input "Meat Burger"
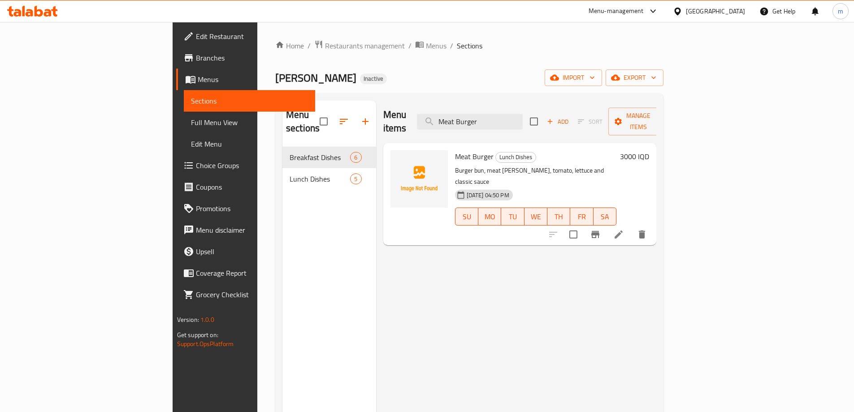
type input "Meat Burger"
click at [624, 229] on icon at bounding box center [618, 234] width 11 height 11
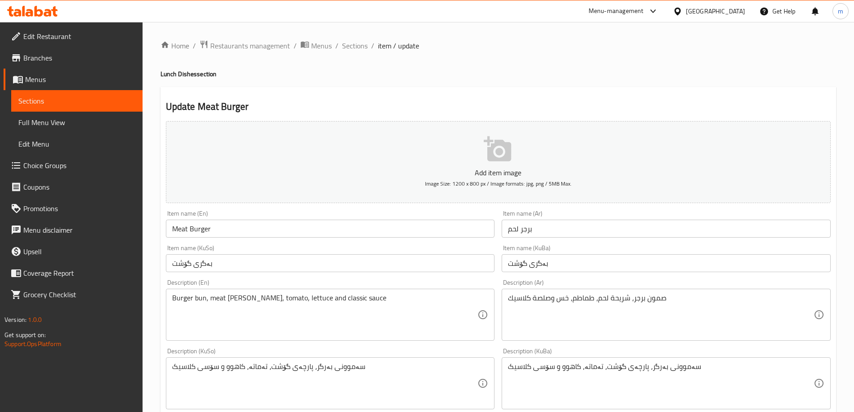
click at [539, 261] on input "بەگری گۆشت" at bounding box center [666, 263] width 329 height 18
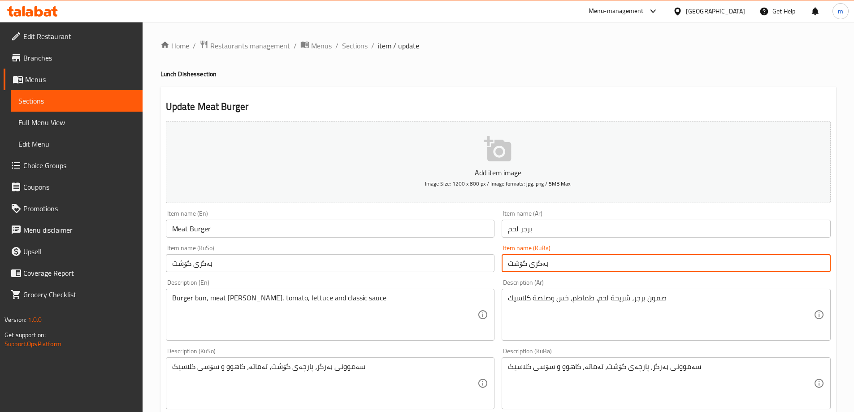
click at [540, 266] on input "بەگری گۆشت" at bounding box center [666, 263] width 329 height 18
click at [540, 264] on input "بەگری گۆشت" at bounding box center [666, 263] width 329 height 18
click at [545, 260] on input "بەگری گۆشت" at bounding box center [666, 263] width 329 height 18
click at [541, 263] on input "بەگری گۆشت" at bounding box center [666, 263] width 329 height 18
type input "بەرگری گۆشت"
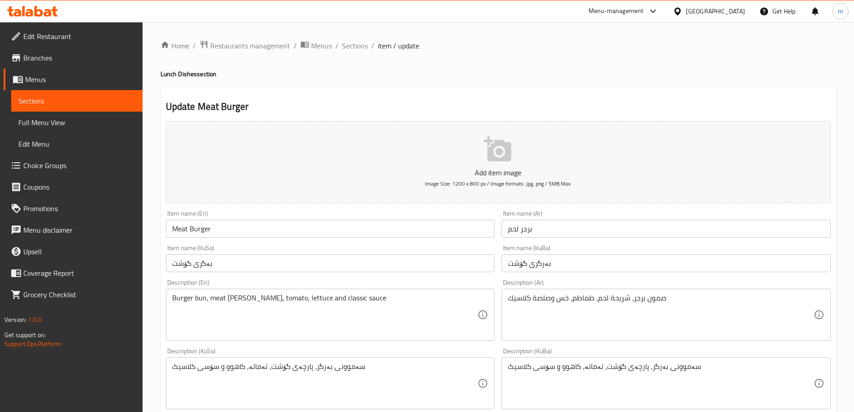
click at [554, 278] on div "Description (Ar) صمون برجر، شريحة لحم، طماطم، خس وصلصة كلاسيك Description (Ar)" at bounding box center [666, 310] width 336 height 69
click at [553, 251] on div "Item name (KuBa) بەرگری گۆشت Item name (KuBa)" at bounding box center [666, 258] width 329 height 27
click at [551, 261] on input "بەرگری گۆشت" at bounding box center [666, 263] width 329 height 18
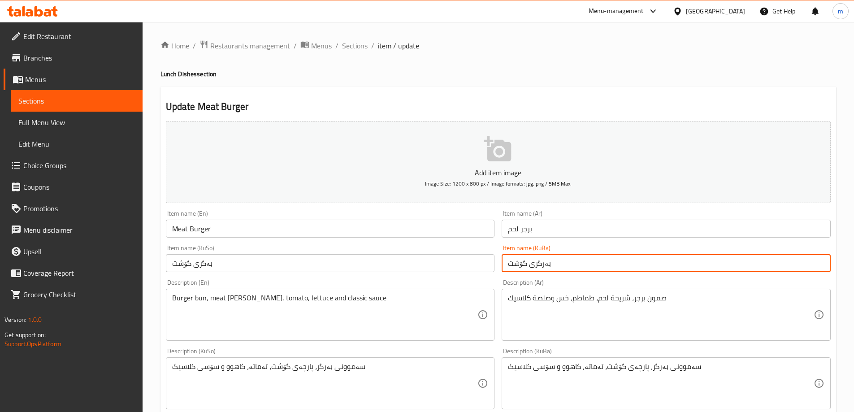
click at [551, 261] on input "بەرگری گۆشت" at bounding box center [666, 263] width 329 height 18
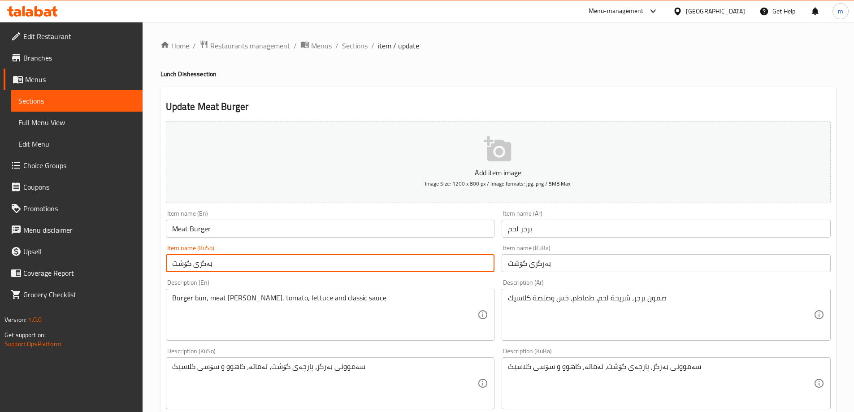
click at [487, 263] on input "بەگری گۆشت" at bounding box center [330, 263] width 329 height 18
paste input "ر"
click at [487, 263] on input "بەگری گۆشت" at bounding box center [330, 263] width 329 height 18
type input "بەرگری گۆشت"
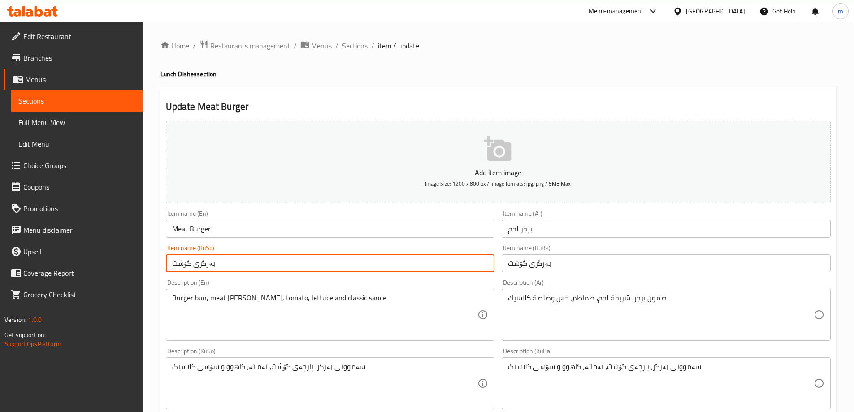
click at [65, 128] on link "Full Menu View" at bounding box center [76, 123] width 131 height 22
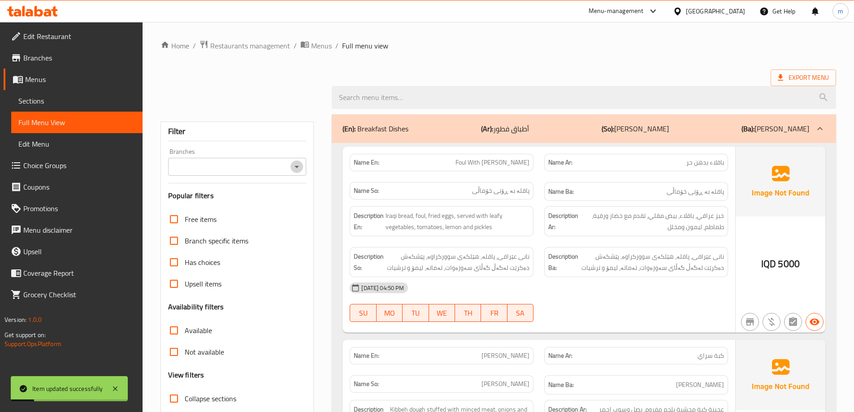
click at [296, 165] on icon "Open" at bounding box center [296, 166] width 11 height 11
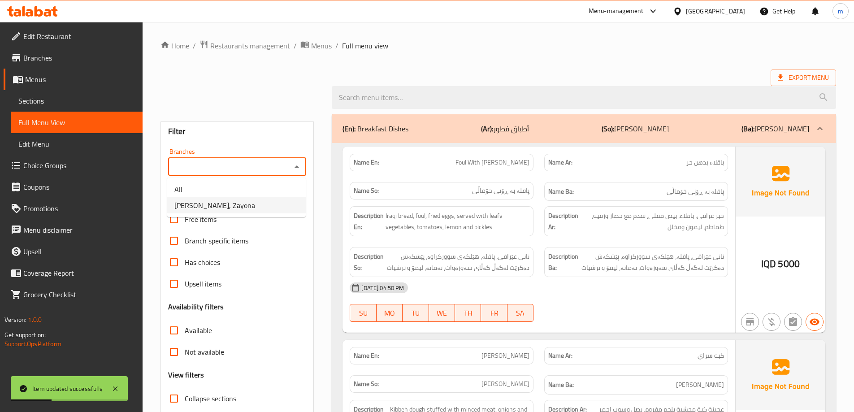
click at [240, 216] on ul "All Abu Amani, Zayona" at bounding box center [236, 197] width 139 height 39
click at [66, 101] on span "Sections" at bounding box center [76, 100] width 117 height 11
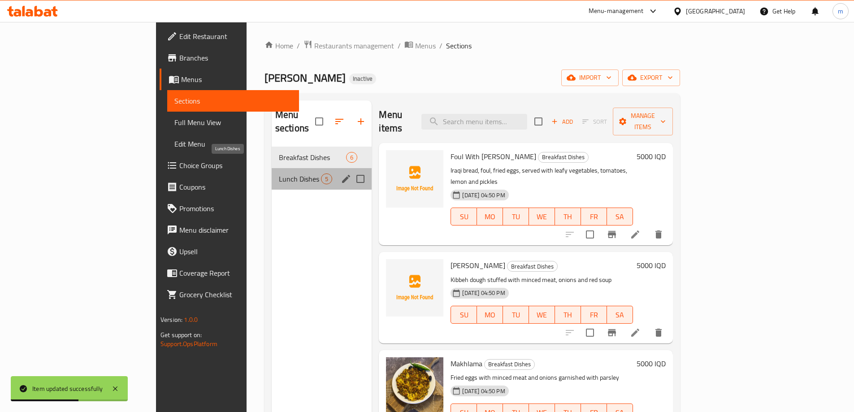
click at [279, 173] on span "Lunch Dishes" at bounding box center [300, 178] width 43 height 11
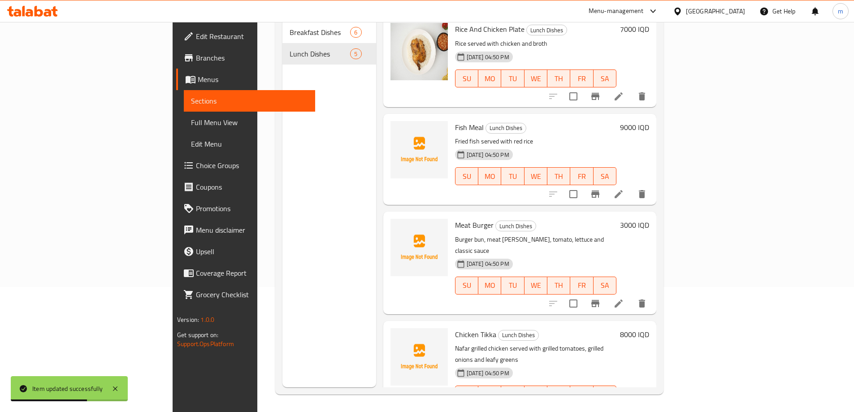
scroll to position [126, 0]
click at [631, 295] on li at bounding box center [618, 303] width 25 height 16
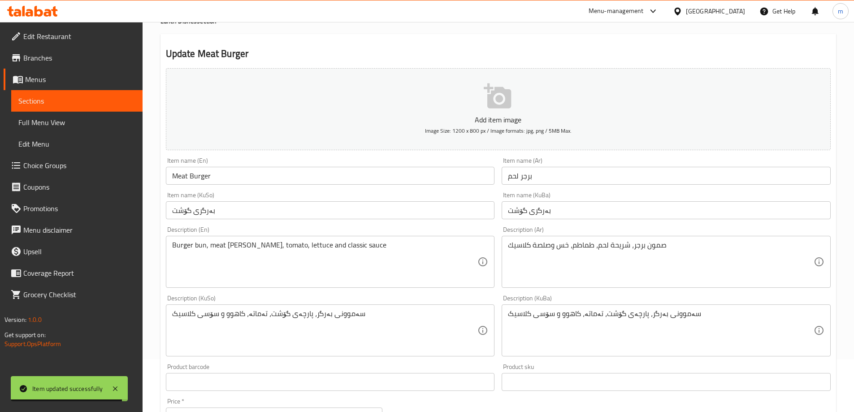
scroll to position [75, 0]
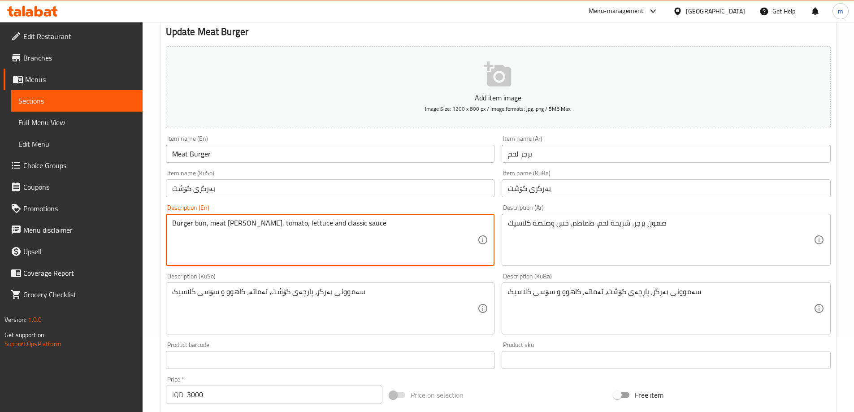
click at [199, 226] on textarea "Burger bun, meat patty, tomato, lettuce and classic sauce" at bounding box center [325, 240] width 306 height 43
type textarea "Burger samoon, meat patty, tomato, lettuce and classic sauce"
click at [287, 182] on input "بەرگری گۆشت" at bounding box center [330, 188] width 329 height 18
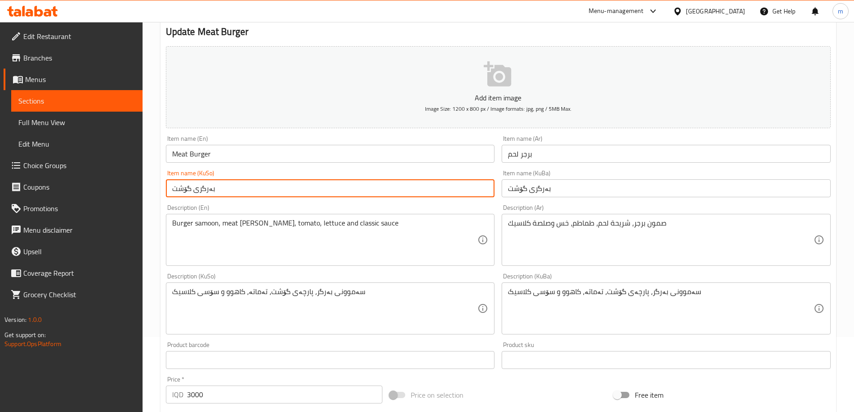
click at [45, 121] on span "Full Menu View" at bounding box center [76, 122] width 117 height 11
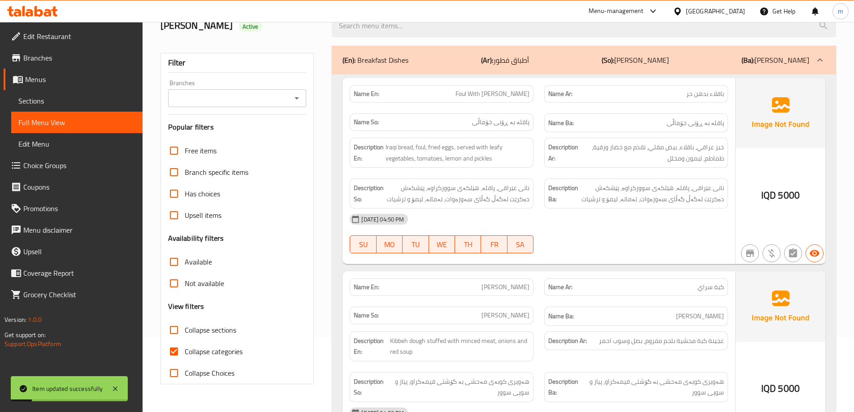
click at [299, 95] on icon "Open" at bounding box center [296, 98] width 11 height 11
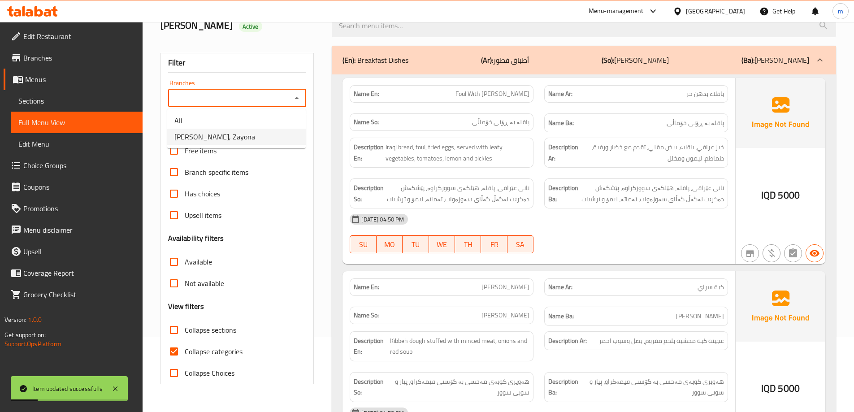
click at [242, 140] on li "Abu Amani, Zayona" at bounding box center [236, 137] width 139 height 16
type input "Abu Amani, Zayona"
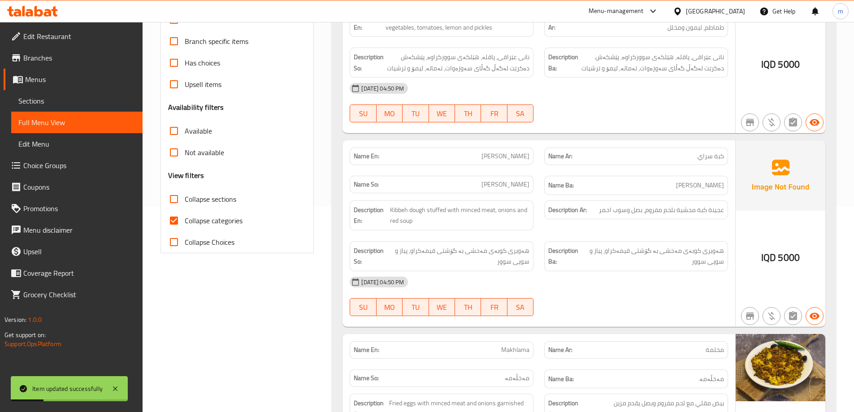
scroll to position [299, 0]
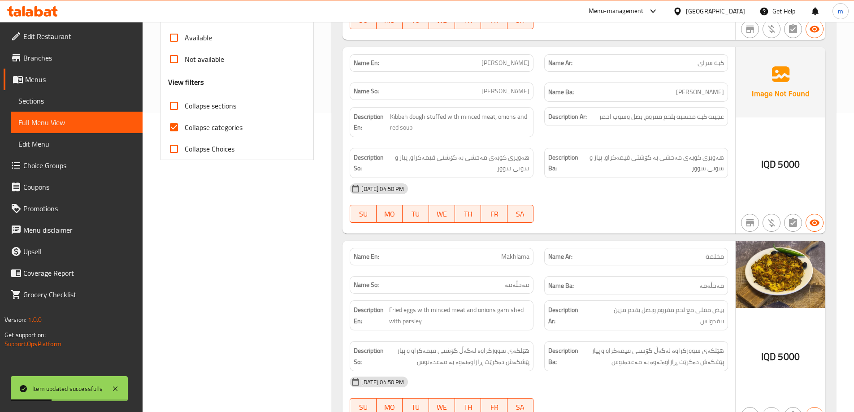
click at [206, 127] on span "Collapse categories" at bounding box center [214, 127] width 58 height 11
click at [185, 127] on input "Collapse categories" at bounding box center [174, 128] width 22 height 22
checkbox input "false"
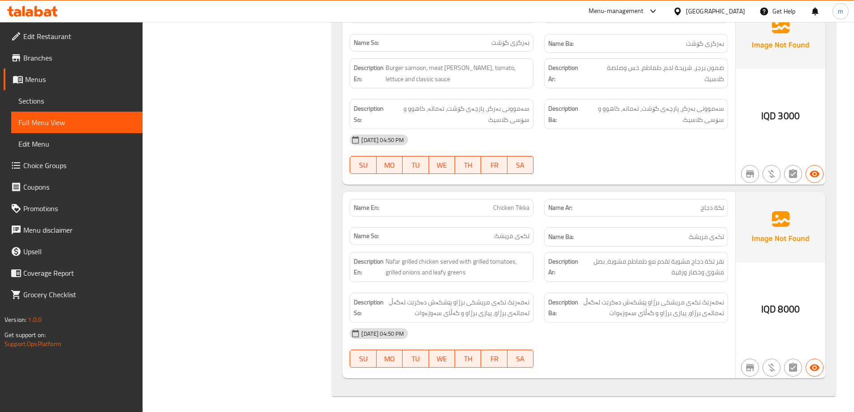
scroll to position [1871, 0]
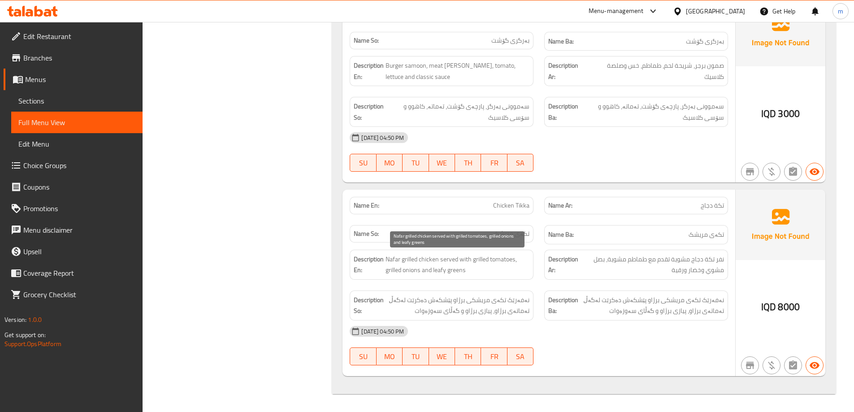
click at [482, 267] on span "Nafar grilled chicken served with grilled tomatoes, grilled onions and leafy gr…" at bounding box center [457, 265] width 144 height 22
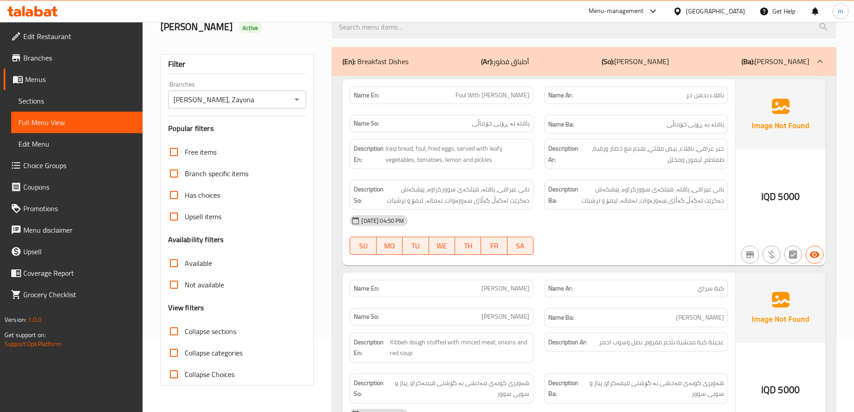
scroll to position [0, 0]
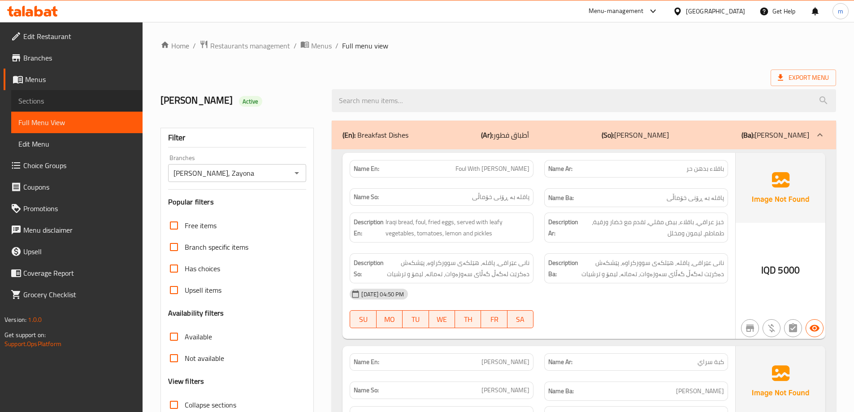
click at [54, 100] on span "Sections" at bounding box center [76, 100] width 117 height 11
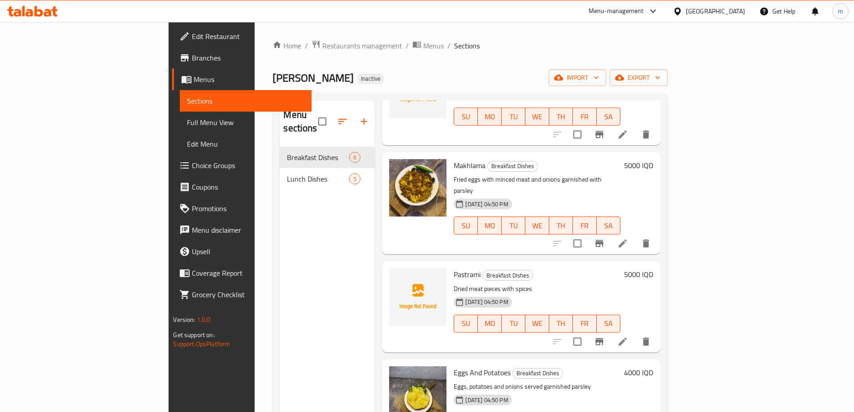
scroll to position [75, 0]
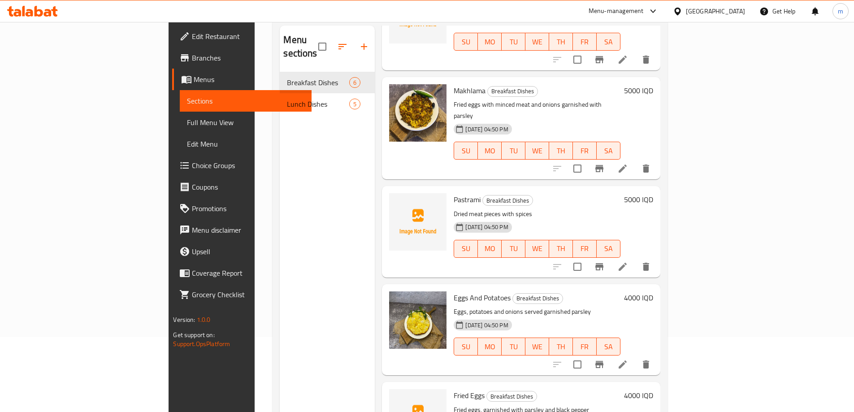
click at [489, 195] on span "Breakfast Dishes" at bounding box center [508, 200] width 50 height 10
click at [400, 204] on circle "upload picture" at bounding box center [401, 205] width 3 height 3
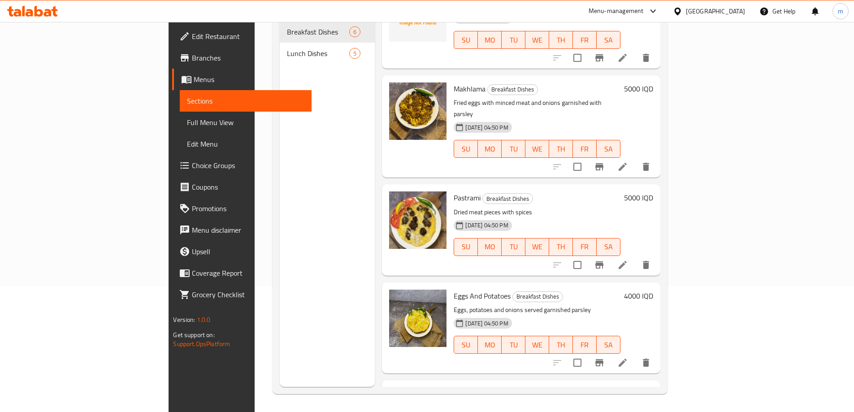
scroll to position [198, 0]
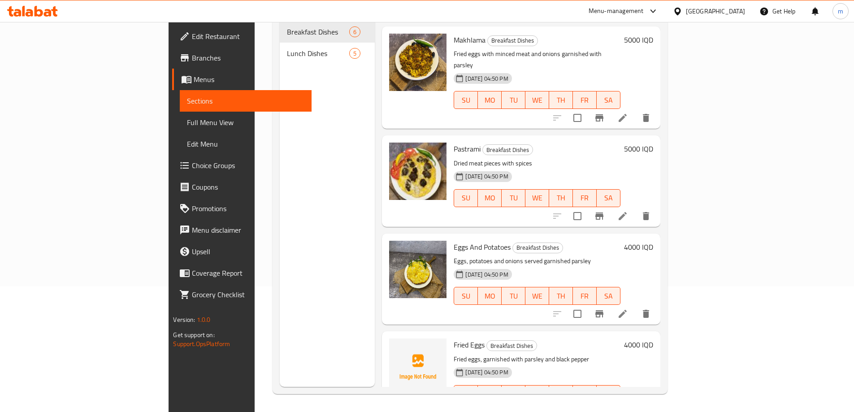
click at [280, 339] on div "Menu sections Breakfast Dishes 6 Lunch Dishes 5" at bounding box center [327, 181] width 95 height 412
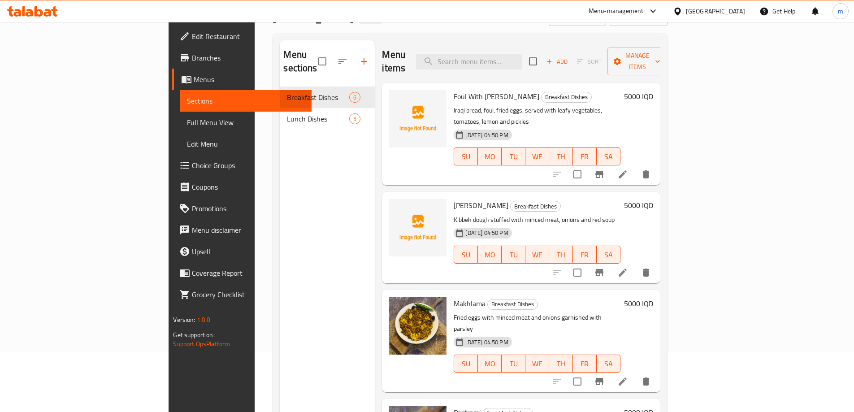
scroll to position [0, 0]
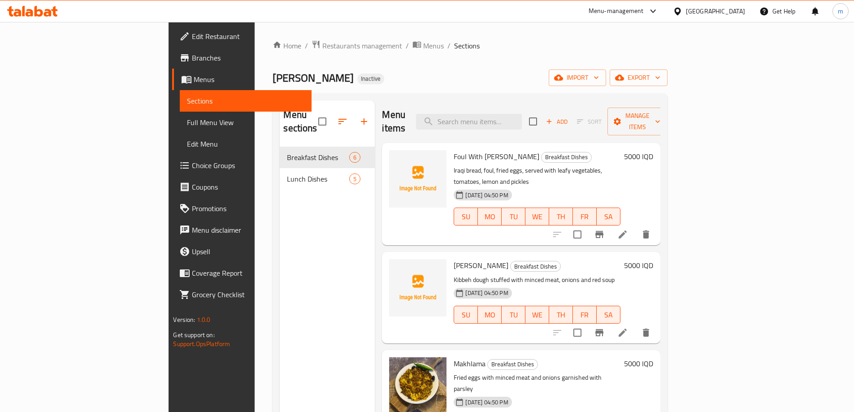
click at [280, 178] on nav "Breakfast Dishes 6 Lunch Dishes 5" at bounding box center [327, 168] width 95 height 50
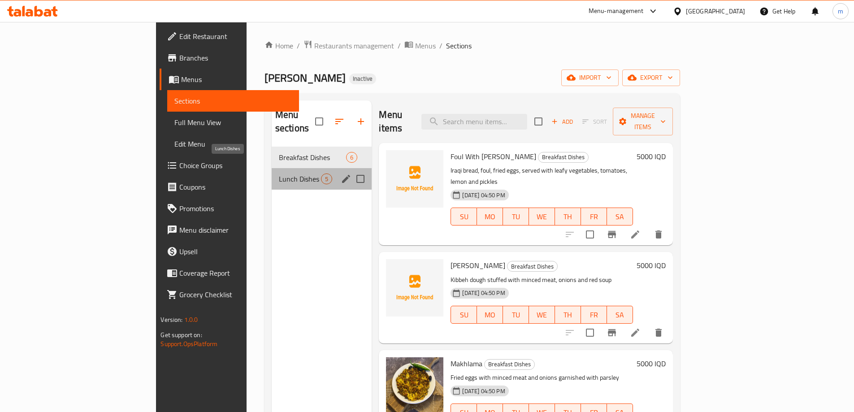
click at [279, 173] on span "Lunch Dishes" at bounding box center [300, 178] width 43 height 11
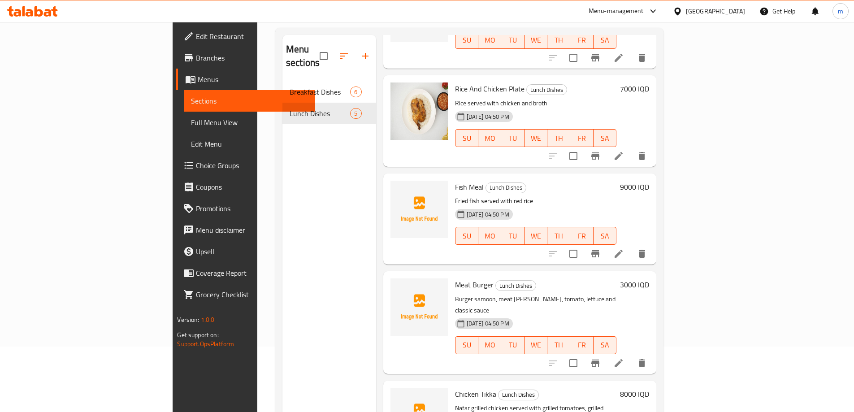
scroll to position [126, 0]
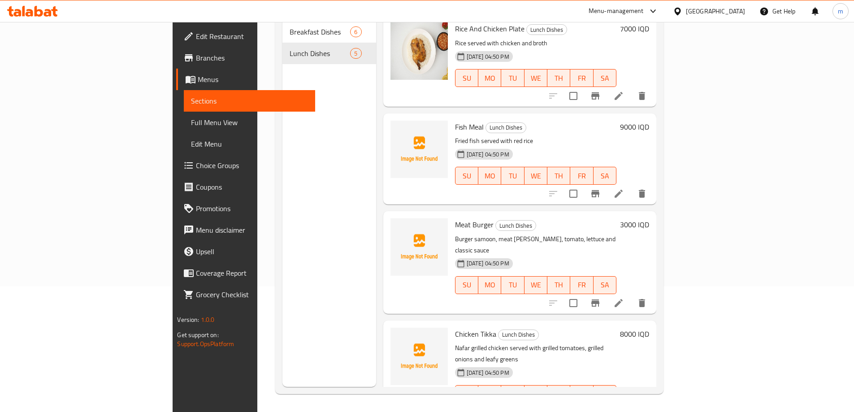
click at [191, 122] on span "Full Menu View" at bounding box center [249, 122] width 117 height 11
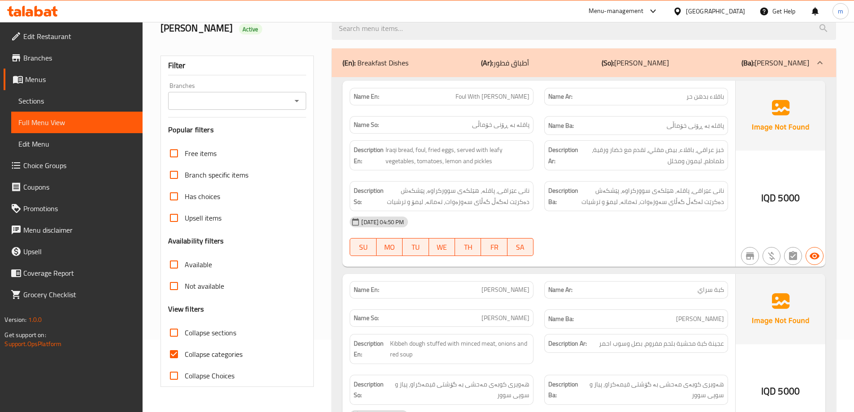
scroll to position [51, 0]
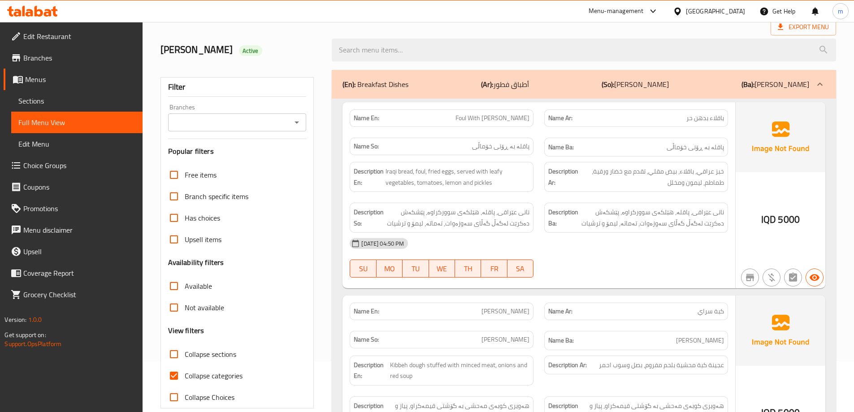
click at [294, 119] on icon "Open" at bounding box center [296, 122] width 11 height 11
click at [243, 168] on li "Abu Amani, Zayona" at bounding box center [236, 161] width 139 height 16
type input "Abu Amani, Zayona"
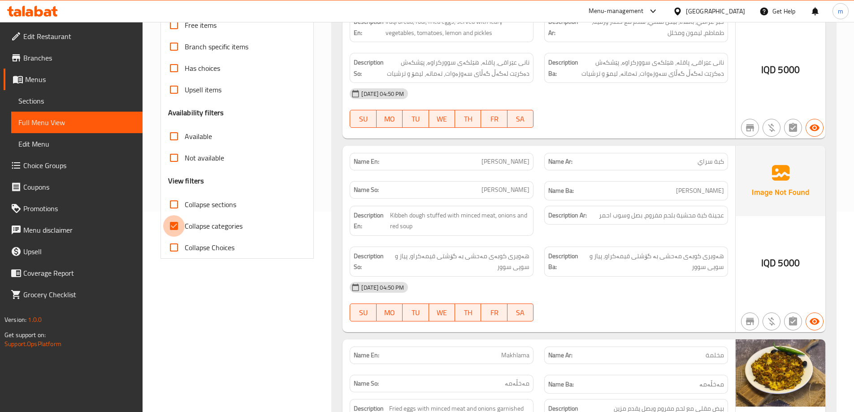
click at [180, 229] on input "Collapse categories" at bounding box center [174, 226] width 22 height 22
checkbox input "false"
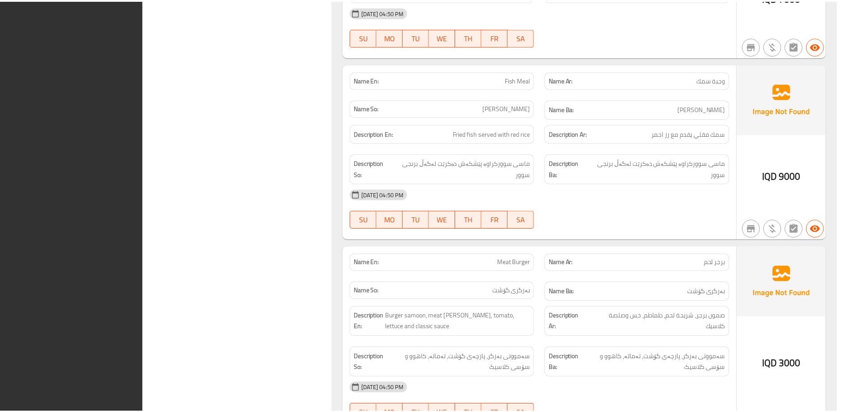
scroll to position [1837, 0]
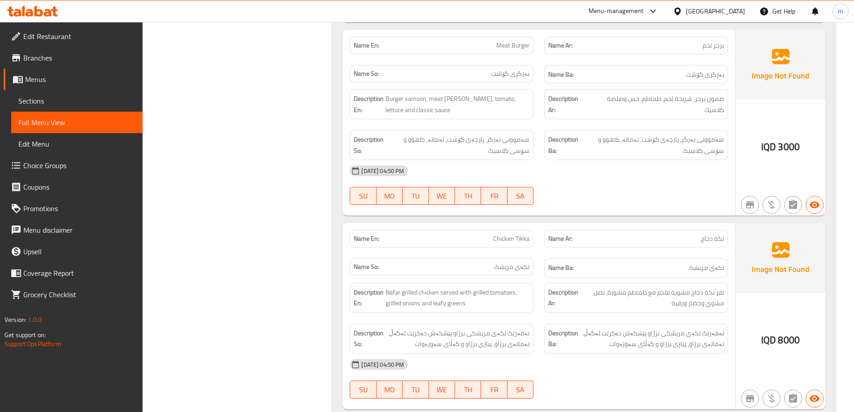
click at [56, 37] on span "Edit Restaurant" at bounding box center [79, 36] width 112 height 11
